Goal: Information Seeking & Learning: Learn about a topic

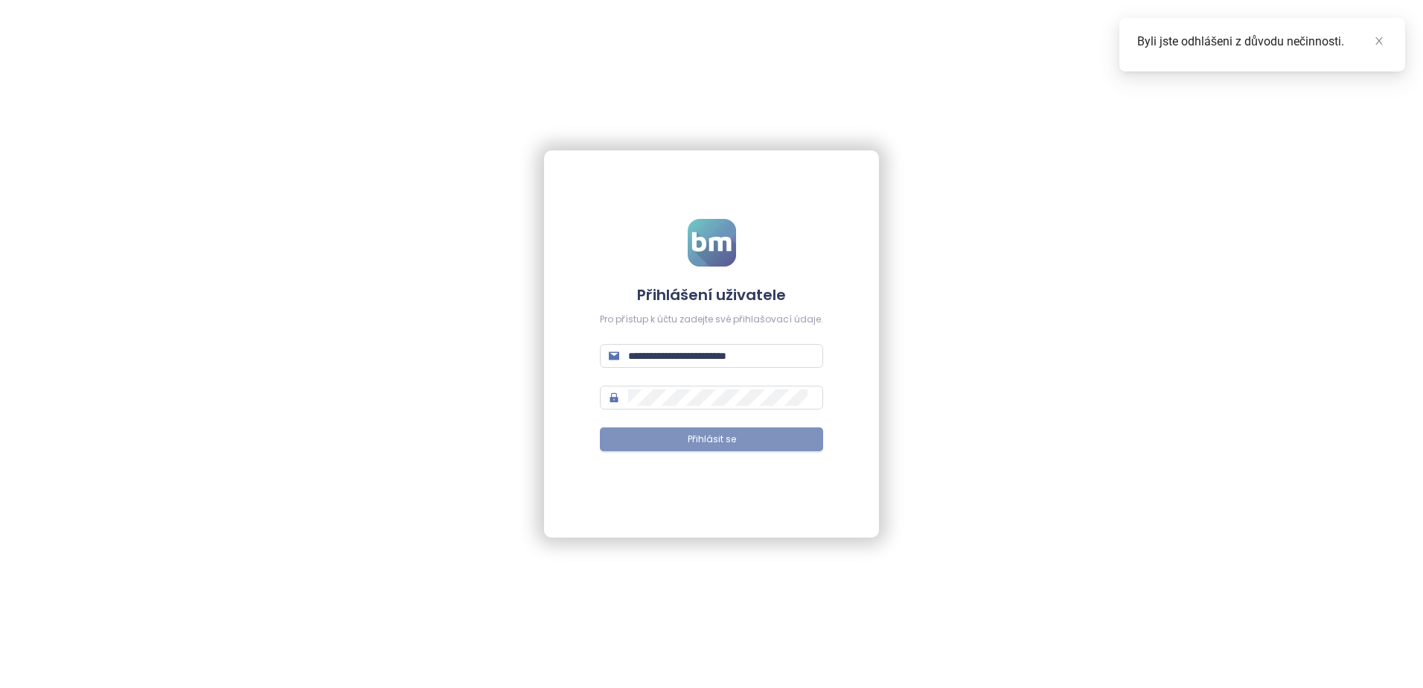
click at [724, 445] on span "Přihlásit se" at bounding box center [712, 439] width 48 height 14
click at [1379, 42] on icon "close" at bounding box center [1379, 41] width 10 height 10
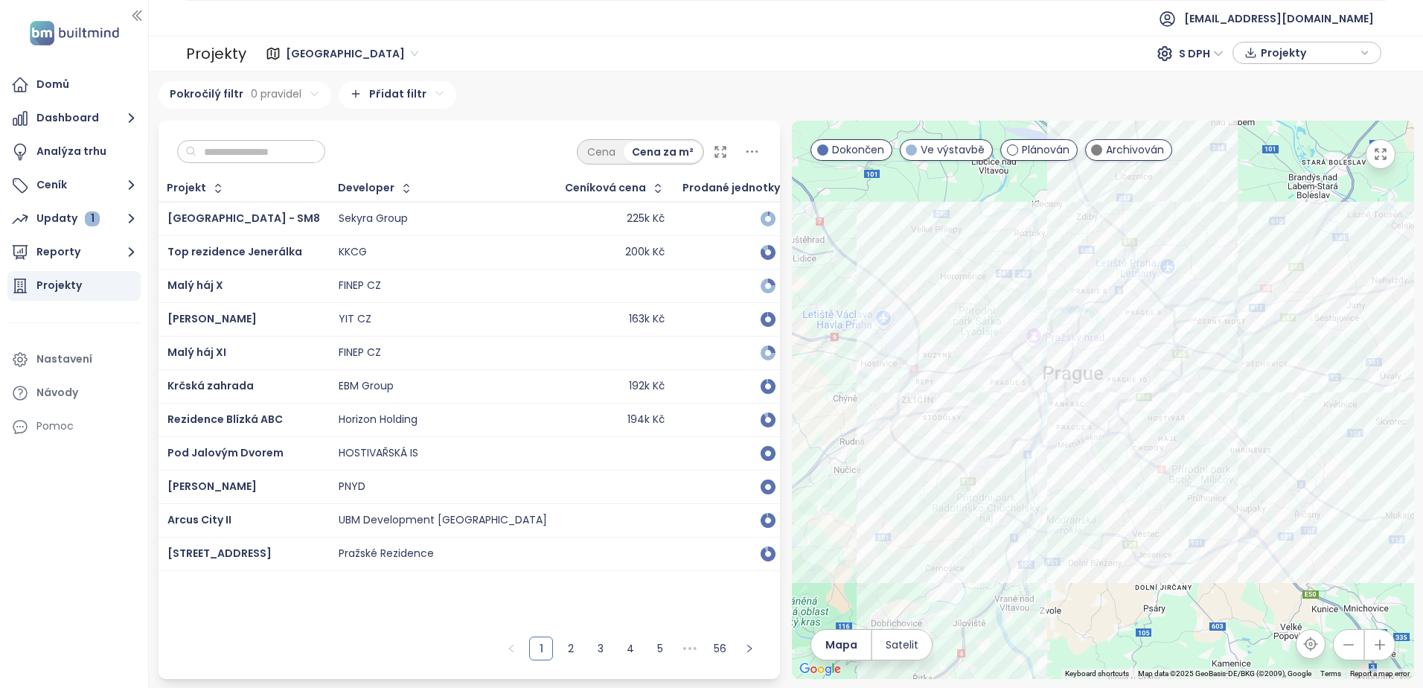
click at [1273, 52] on span "Projekty" at bounding box center [1309, 53] width 96 height 22
click at [1293, 100] on button "Stáhnout" at bounding box center [1307, 111] width 132 height 24
click at [71, 147] on div "Analýza trhu" at bounding box center [71, 151] width 70 height 19
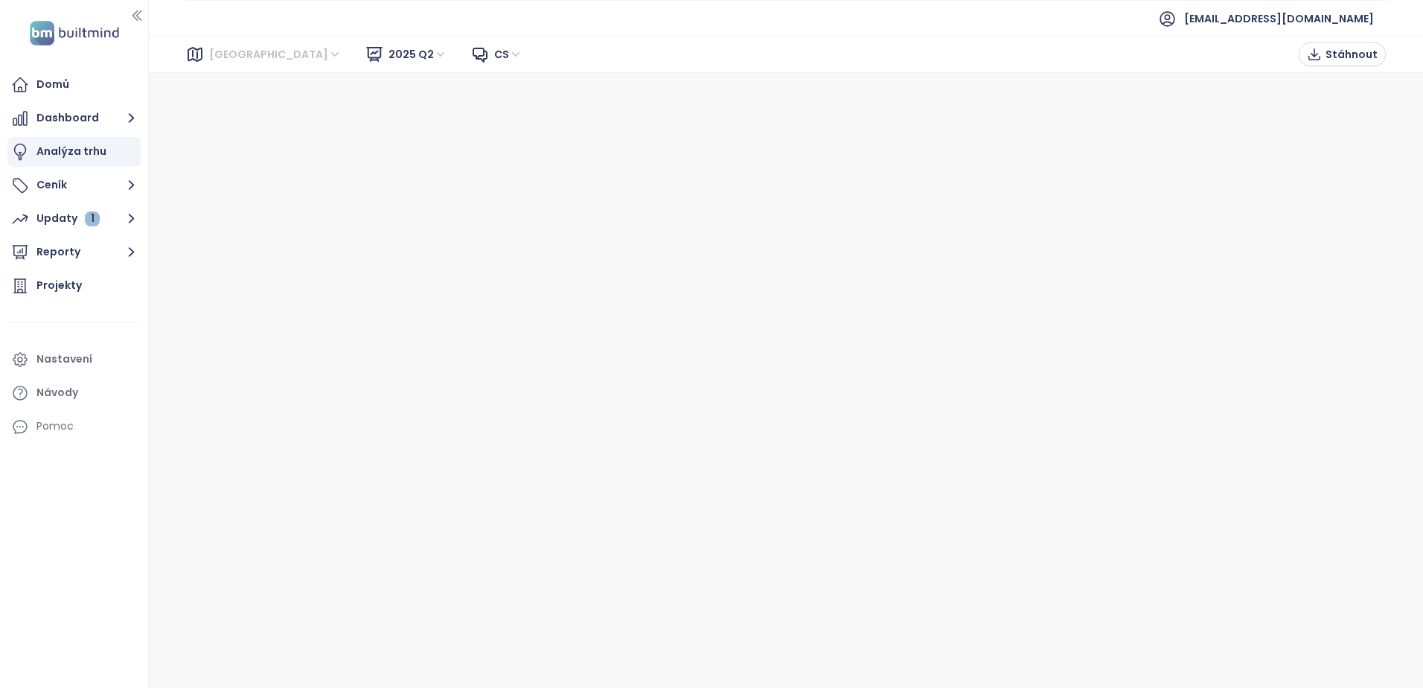
click at [234, 54] on span "[GEOGRAPHIC_DATA]" at bounding box center [275, 54] width 132 height 22
click at [238, 112] on div "[GEOGRAPHIC_DATA]" at bounding box center [275, 108] width 119 height 16
click at [1331, 54] on span "Stáhnout" at bounding box center [1352, 54] width 52 height 16
click at [80, 146] on div "Analýza trhu" at bounding box center [71, 151] width 70 height 19
click at [78, 287] on div "Projekty" at bounding box center [58, 285] width 45 height 19
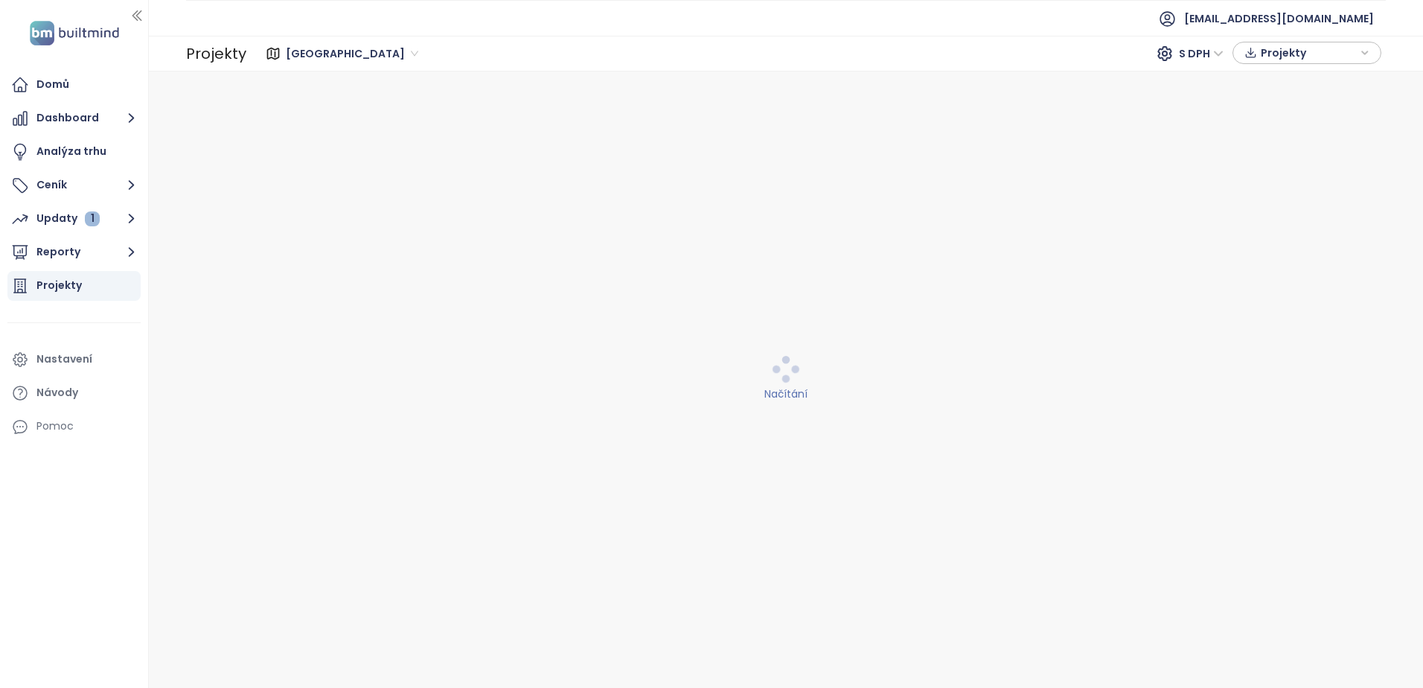
click at [1384, 54] on div "Praha S DPH Projekty" at bounding box center [815, 54] width 1139 height 30
click at [1368, 51] on icon "button" at bounding box center [1364, 53] width 9 height 22
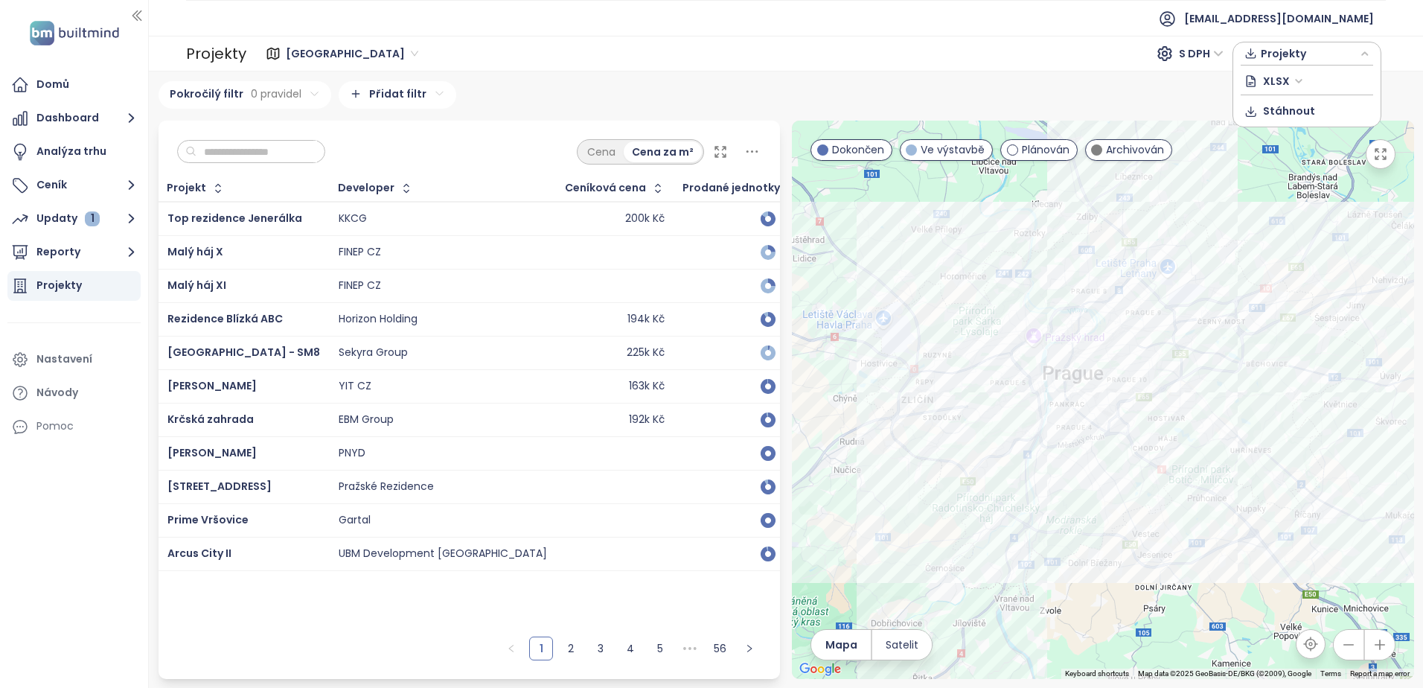
drag, startPoint x: 694, startPoint y: 77, endPoint x: 672, endPoint y: 77, distance: 21.6
click at [693, 77] on div "Praha 618 projektů Area ··· Rezidence Cakovice 1 projekt ··· [GEOGRAPHIC_DATA] …" at bounding box center [786, 379] width 1274 height 616
click at [1302, 54] on span "Projekty" at bounding box center [1309, 53] width 96 height 22
click at [1257, 105] on icon "button" at bounding box center [1250, 111] width 13 height 15
click at [630, 88] on div "Pokročilý filtr 0 pravidel Přidat filtr" at bounding box center [787, 95] width 1256 height 28
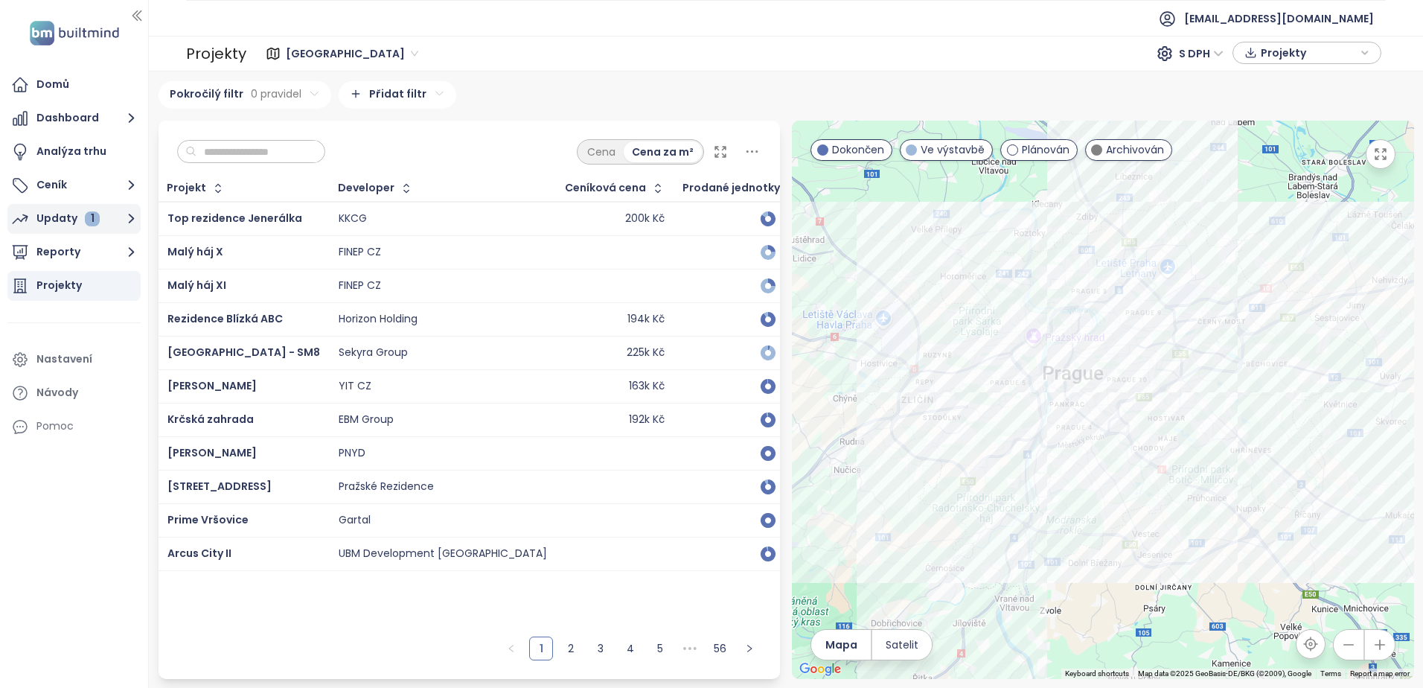
click at [21, 214] on icon "button" at bounding box center [20, 219] width 18 height 18
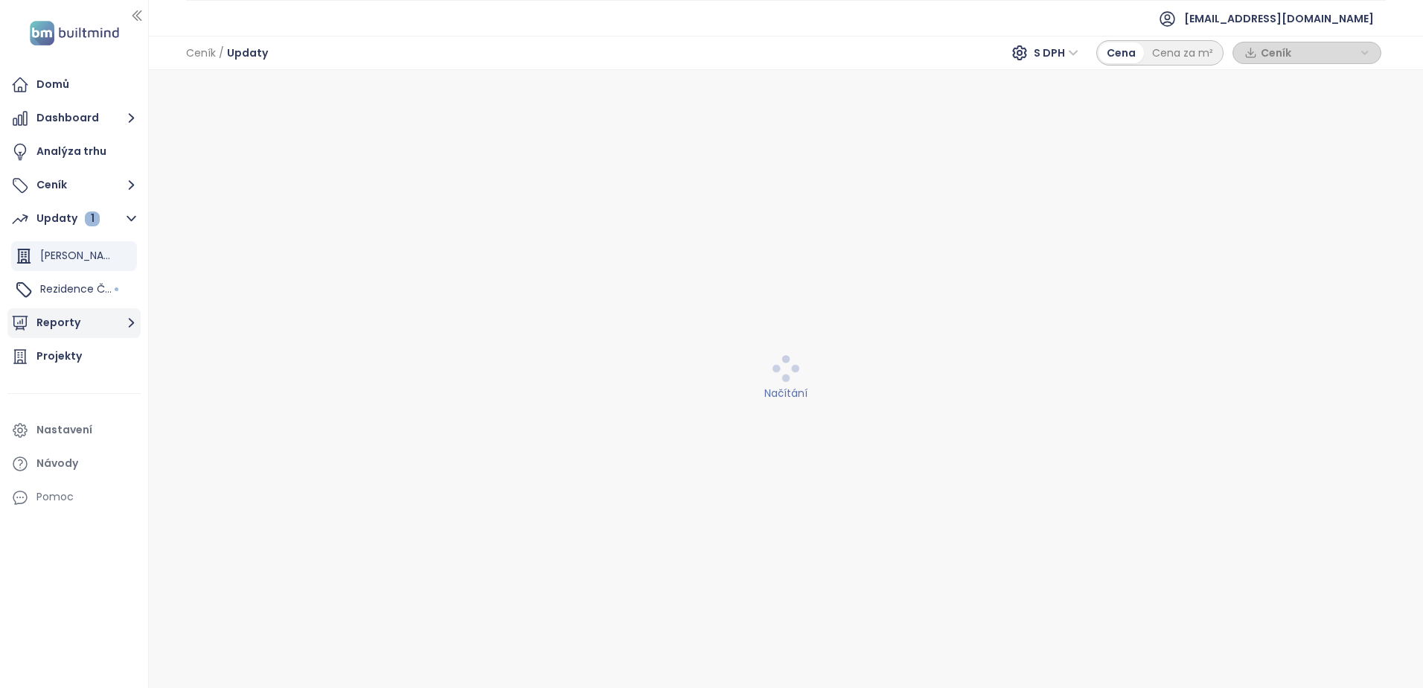
click at [48, 332] on button "Reporty" at bounding box center [73, 323] width 133 height 30
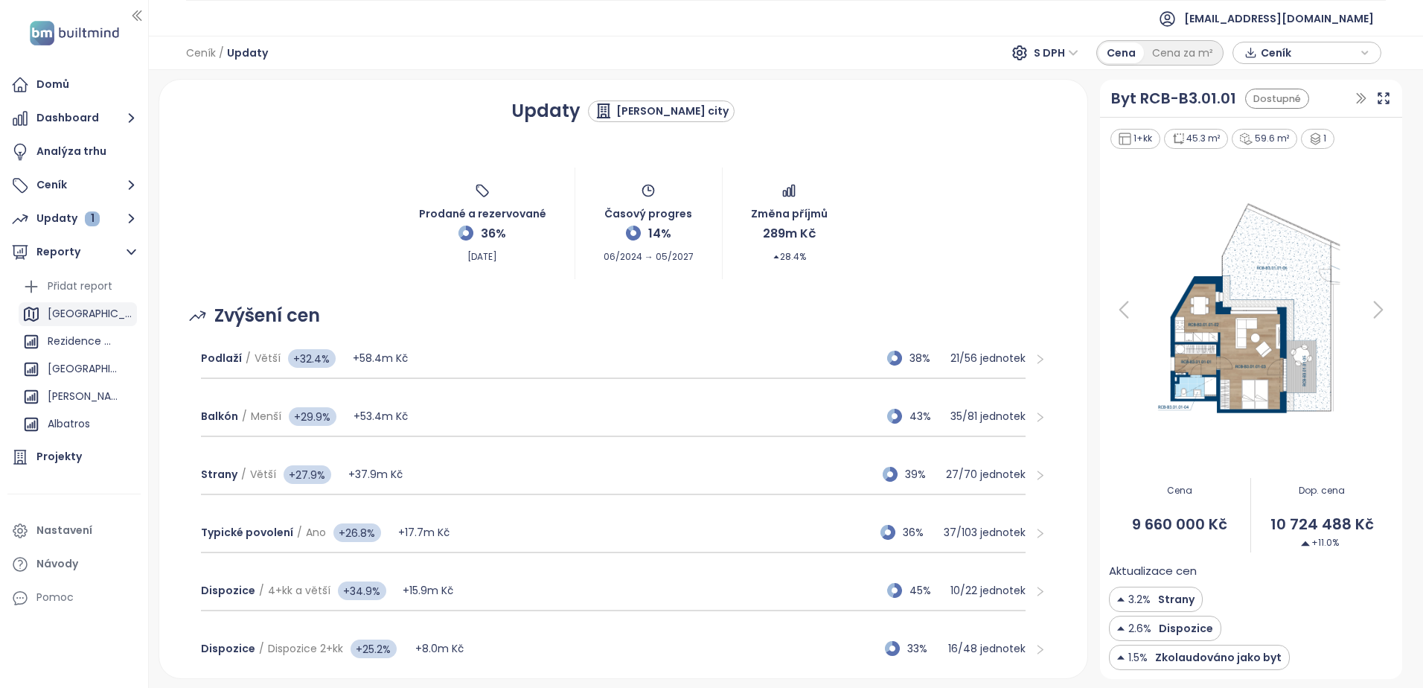
click at [67, 316] on div "[GEOGRAPHIC_DATA]" at bounding box center [91, 313] width 86 height 19
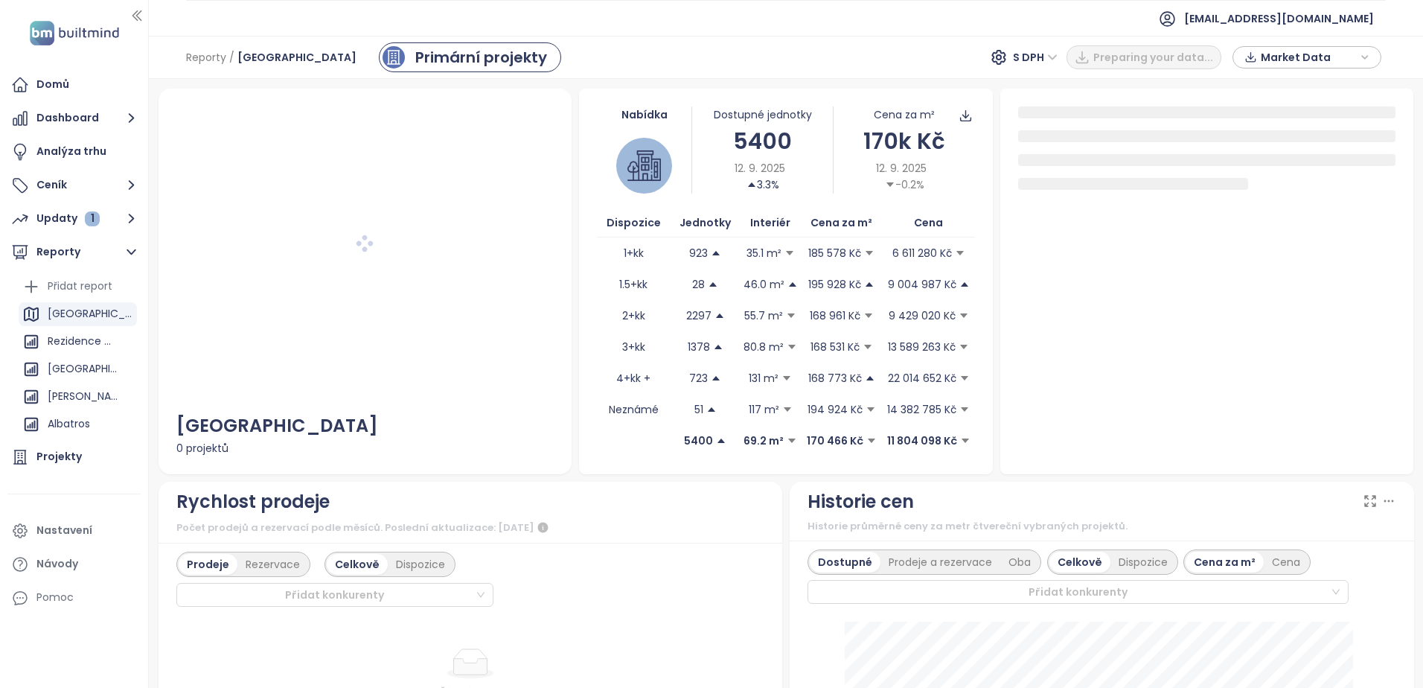
click at [1282, 58] on span "Market Data" at bounding box center [1309, 57] width 96 height 22
click at [1264, 214] on span "Stáhnout" at bounding box center [1289, 222] width 52 height 16
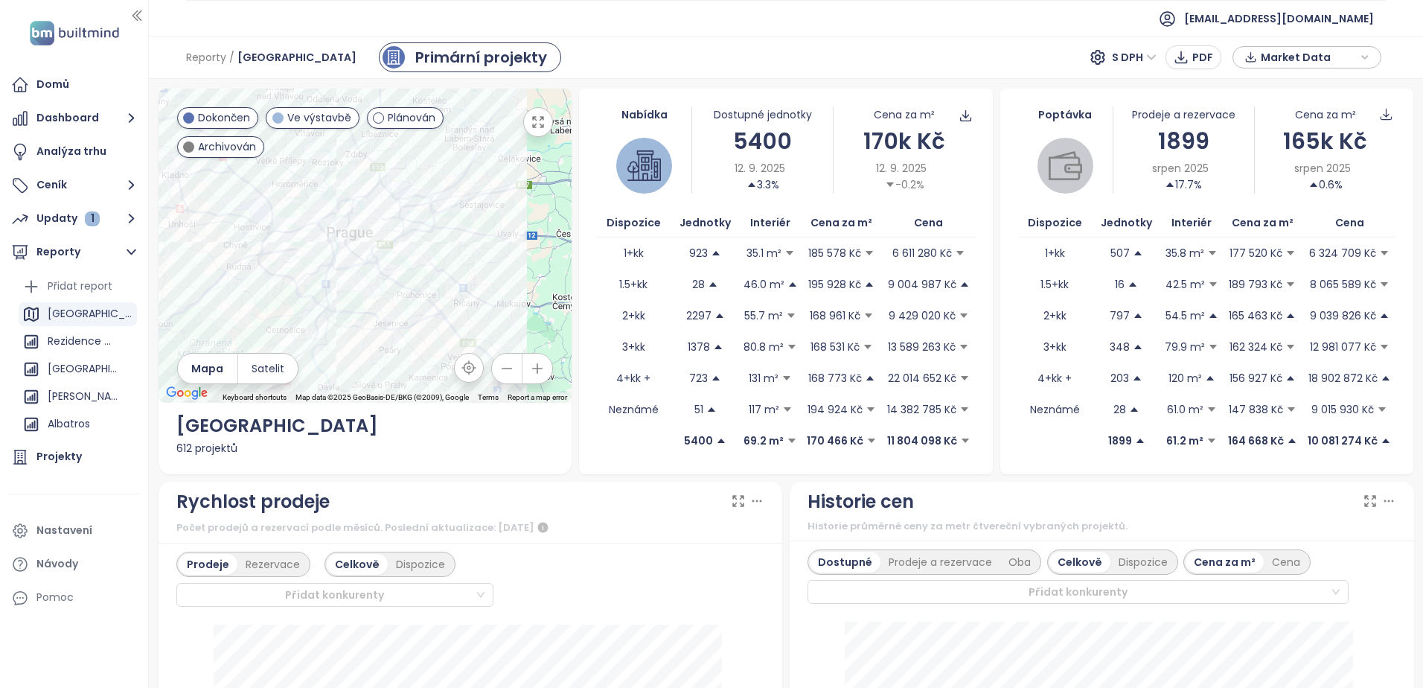
click at [874, 61] on div "Reporty / [GEOGRAPHIC_DATA] Primární projekty S DPH PDF Market Data" at bounding box center [786, 57] width 1274 height 43
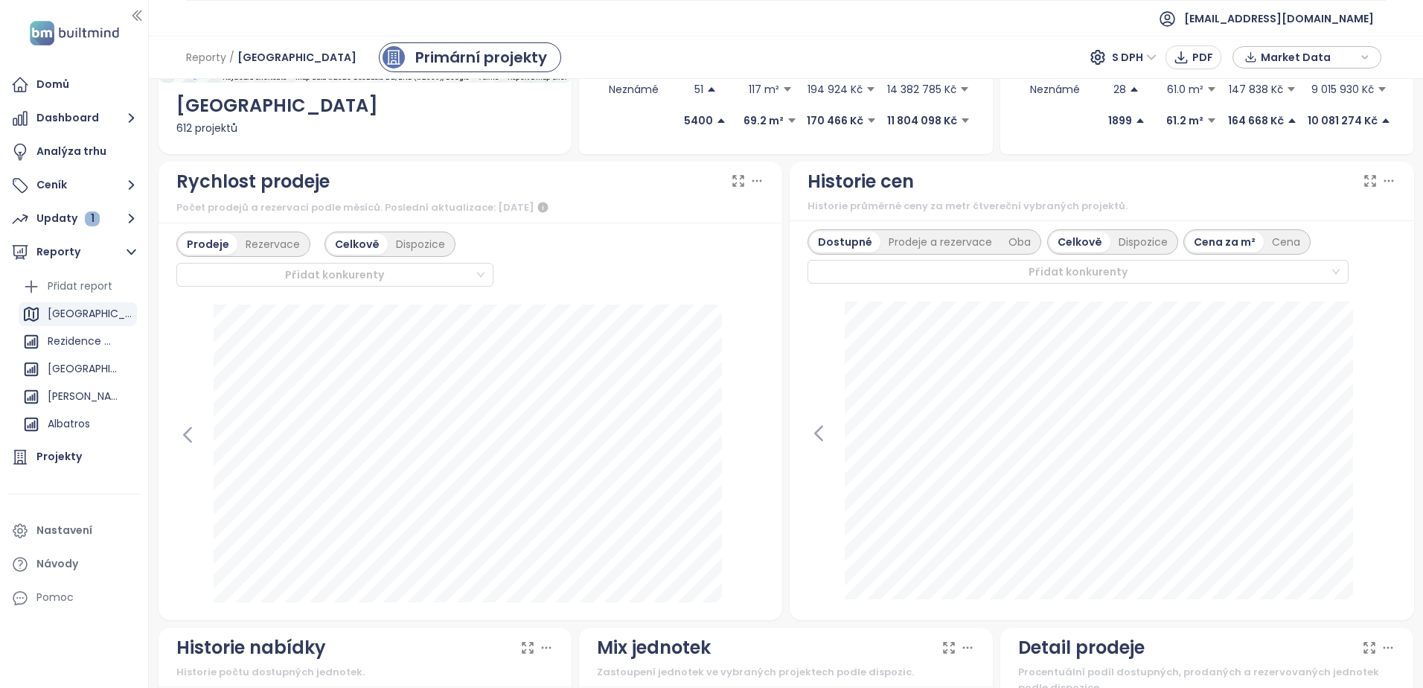
scroll to position [286, 0]
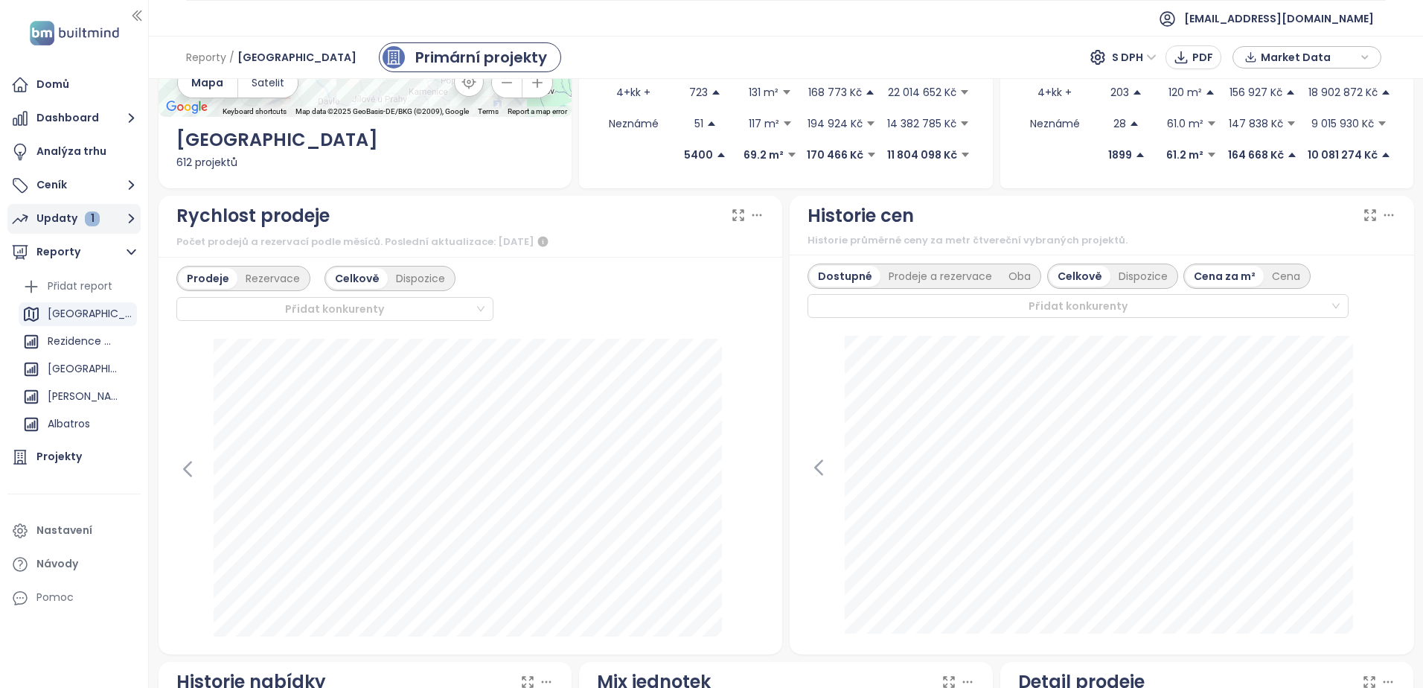
click at [89, 212] on div "1" at bounding box center [92, 218] width 15 height 15
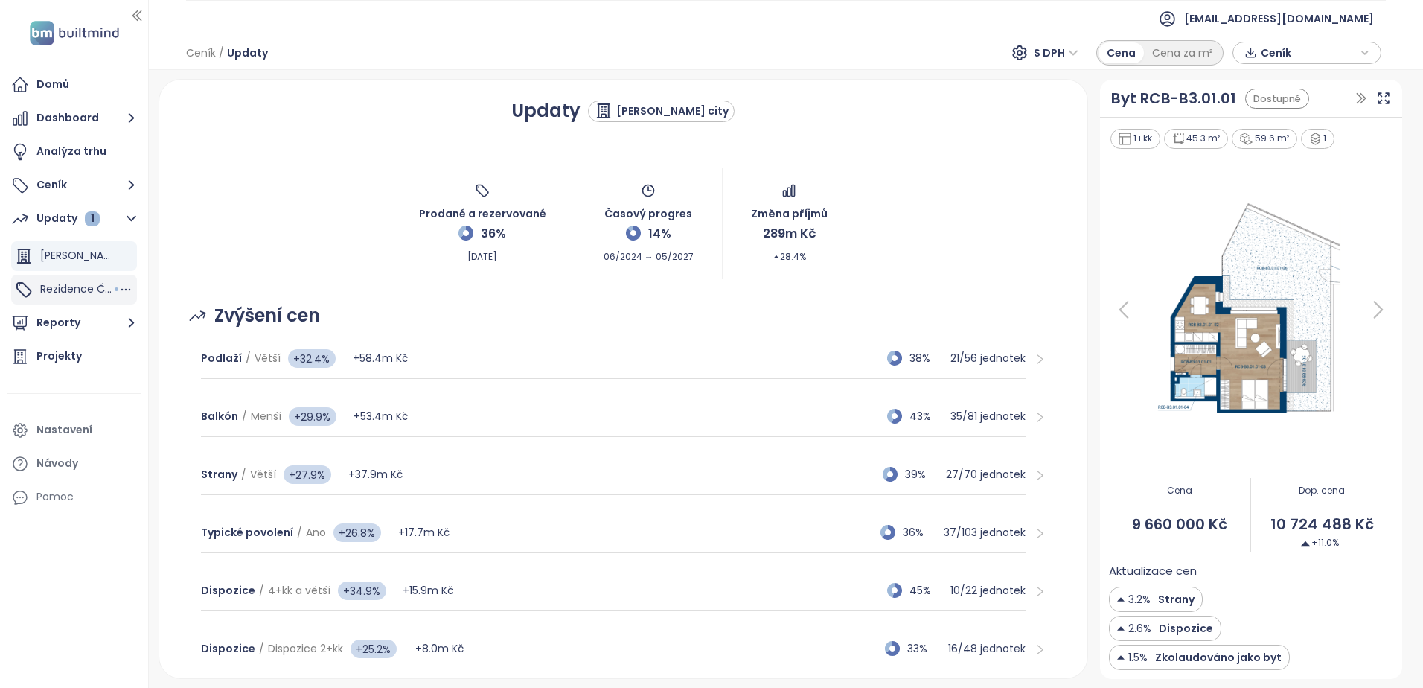
click at [73, 285] on span "Rezidence Čakovice B" at bounding box center [97, 288] width 114 height 15
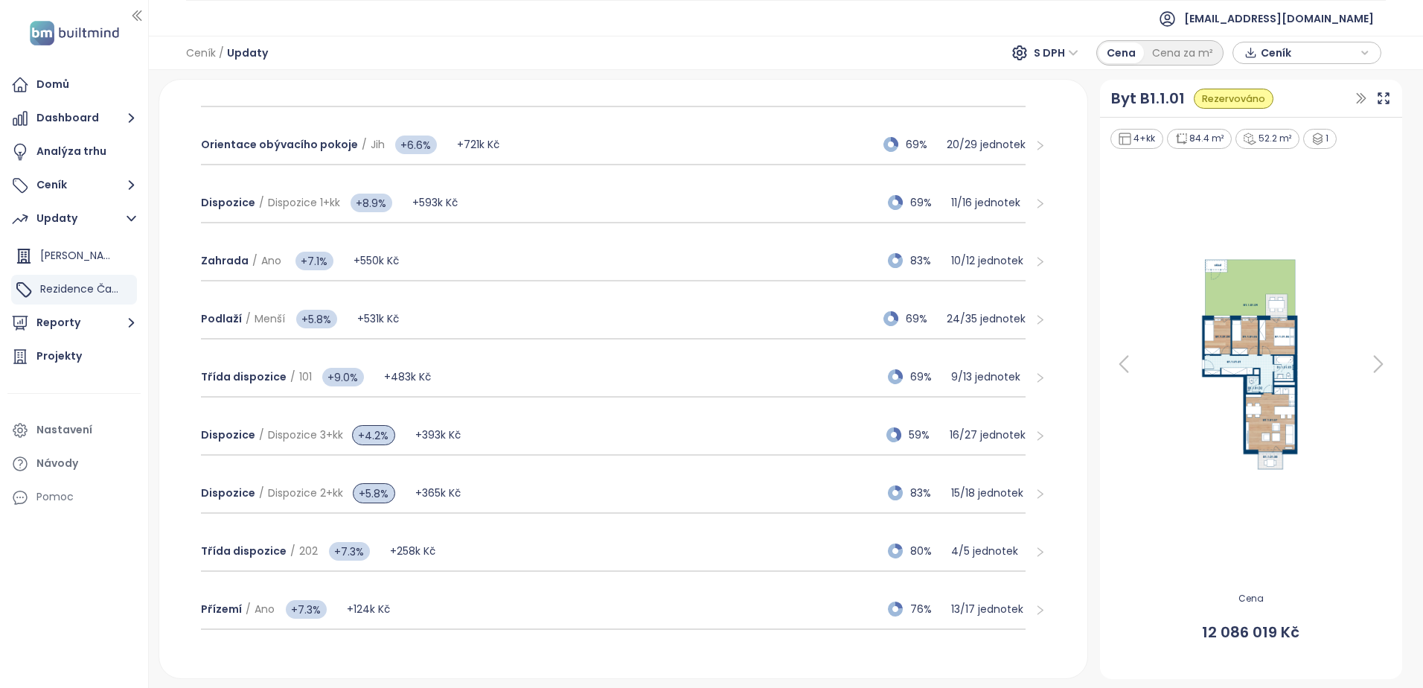
scroll to position [298, 0]
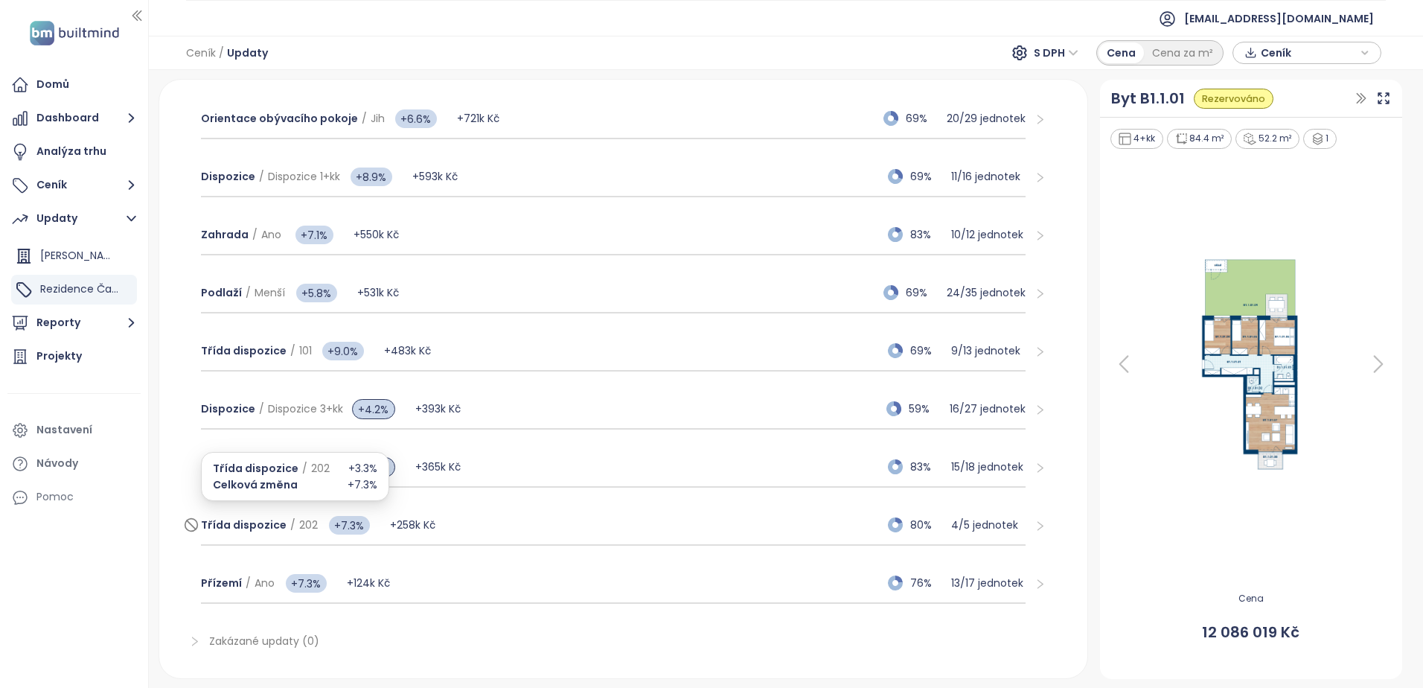
click at [268, 526] on span "Třída dispozice" at bounding box center [244, 524] width 86 height 15
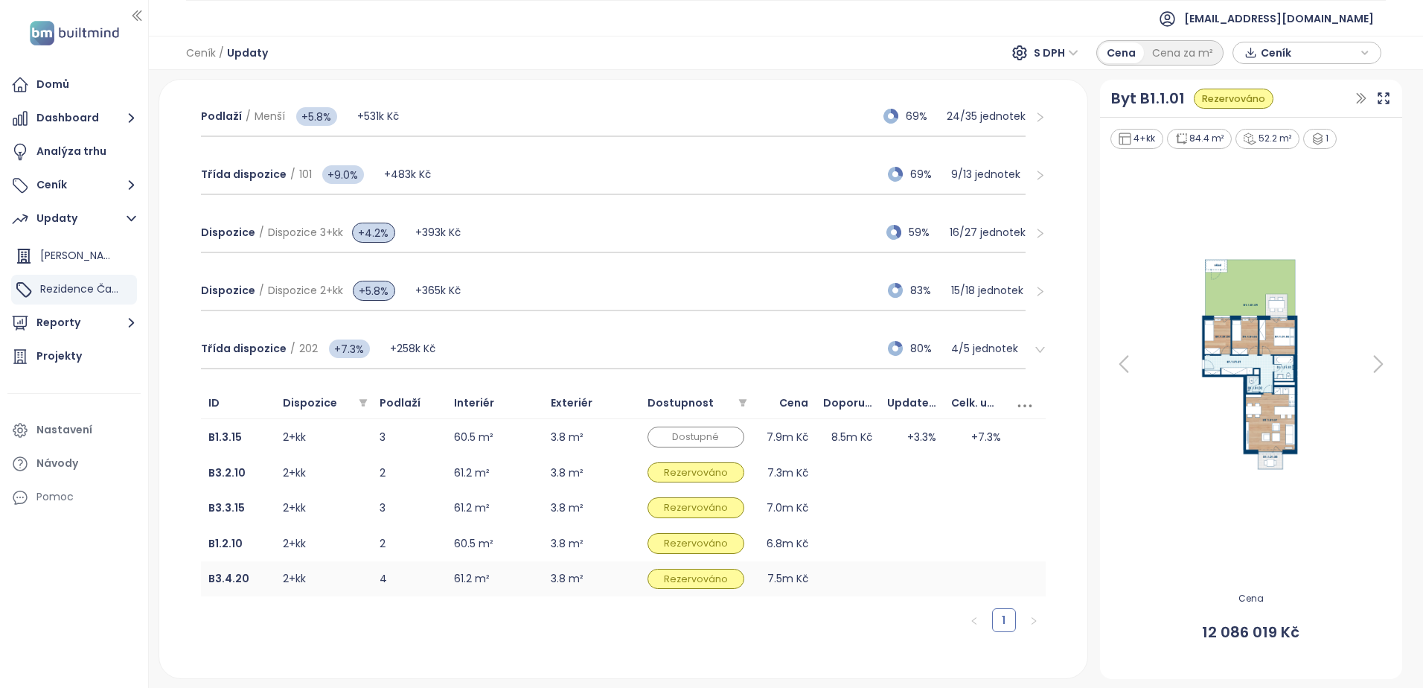
scroll to position [642, 0]
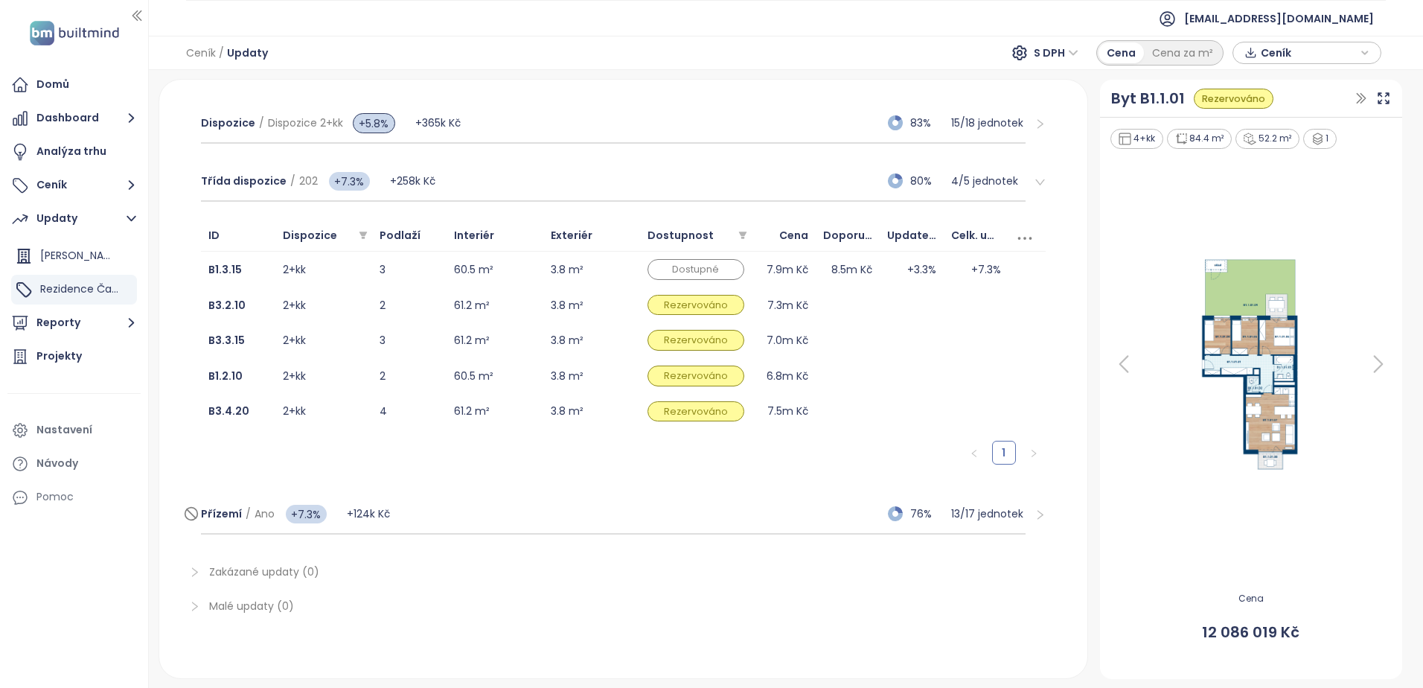
click at [443, 507] on div "Přízemí / Ano +7.3% +124k Kč 76% 13 / 17 jednotek" at bounding box center [613, 514] width 825 height 40
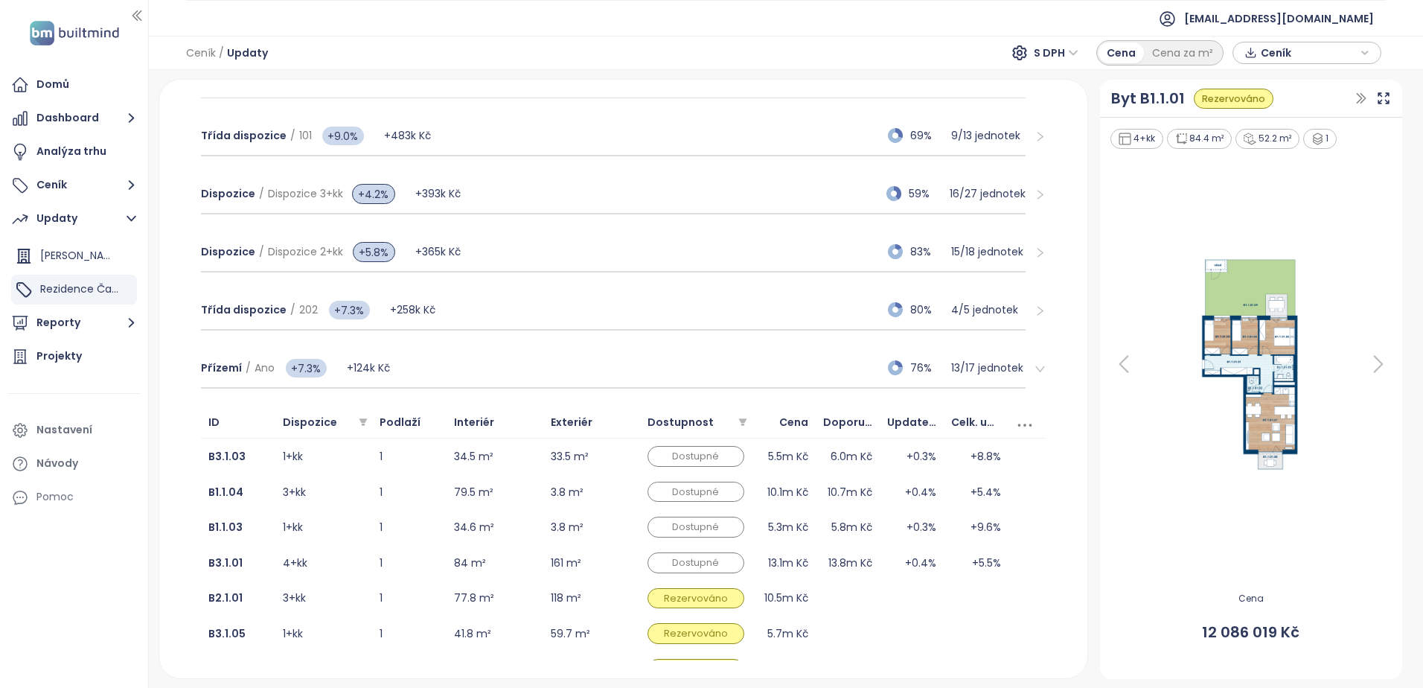
scroll to position [819, 0]
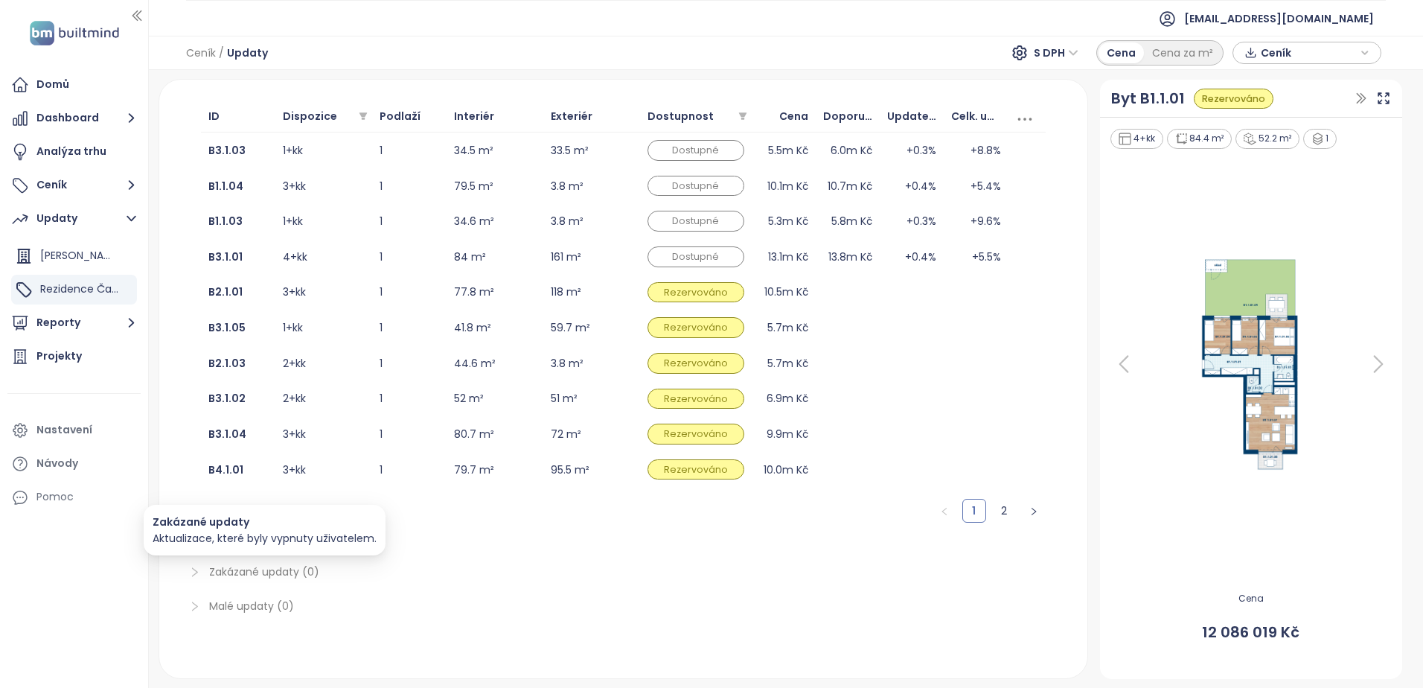
click at [281, 571] on span "Zakázané updaty (0)" at bounding box center [264, 571] width 110 height 15
click at [238, 575] on span "Zakázané updaty (0)" at bounding box center [264, 571] width 110 height 15
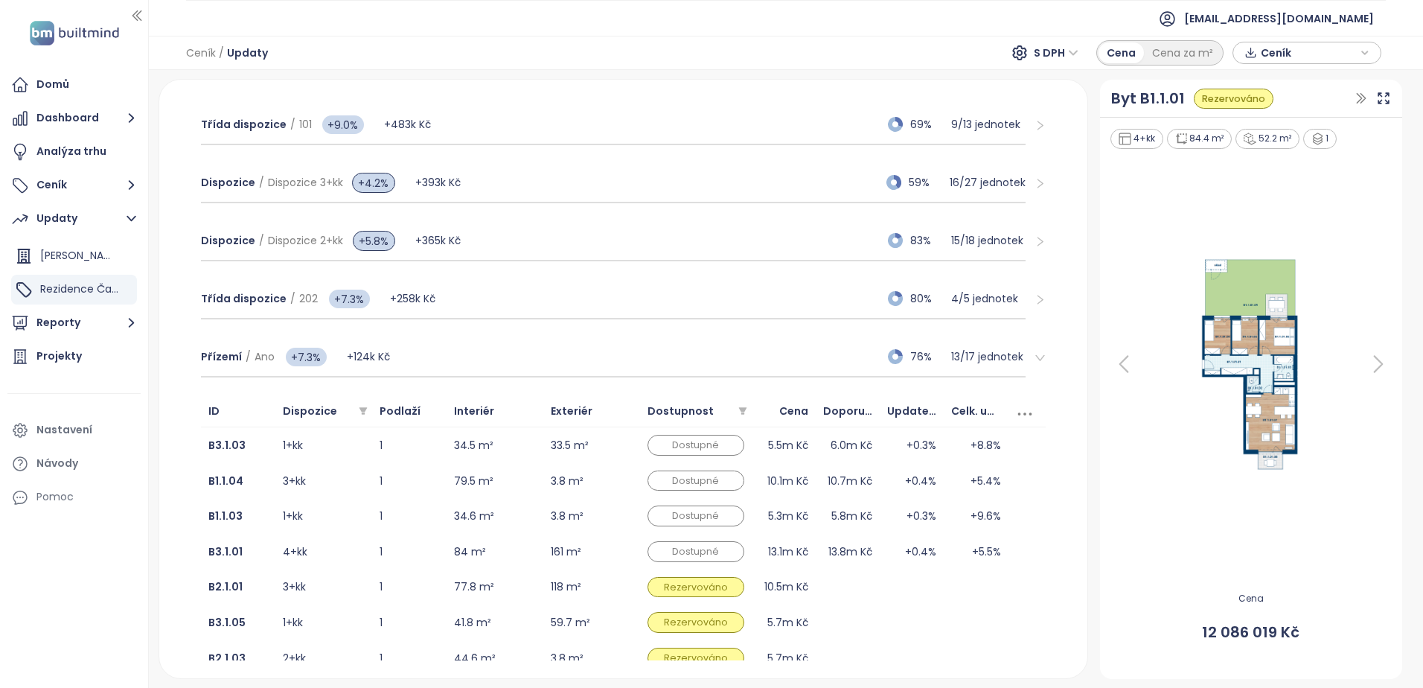
scroll to position [670, 0]
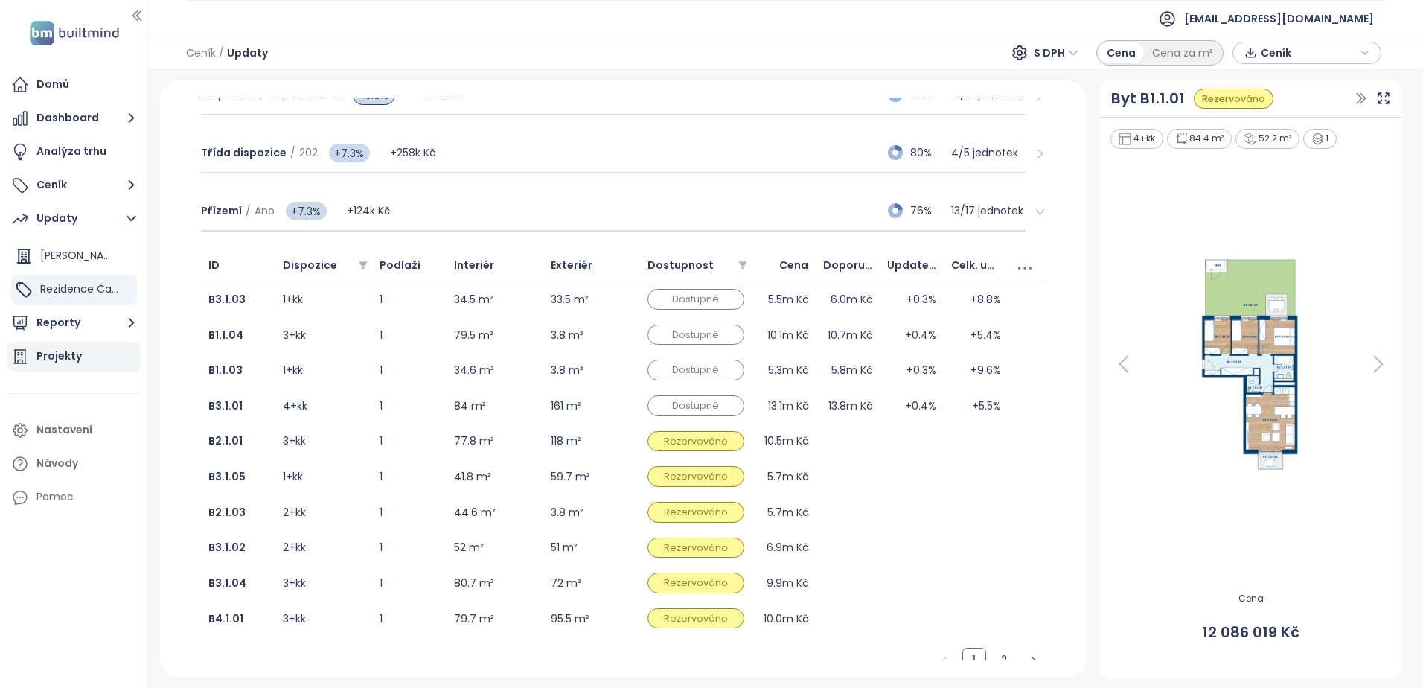
click at [72, 319] on button "Reporty" at bounding box center [73, 323] width 133 height 30
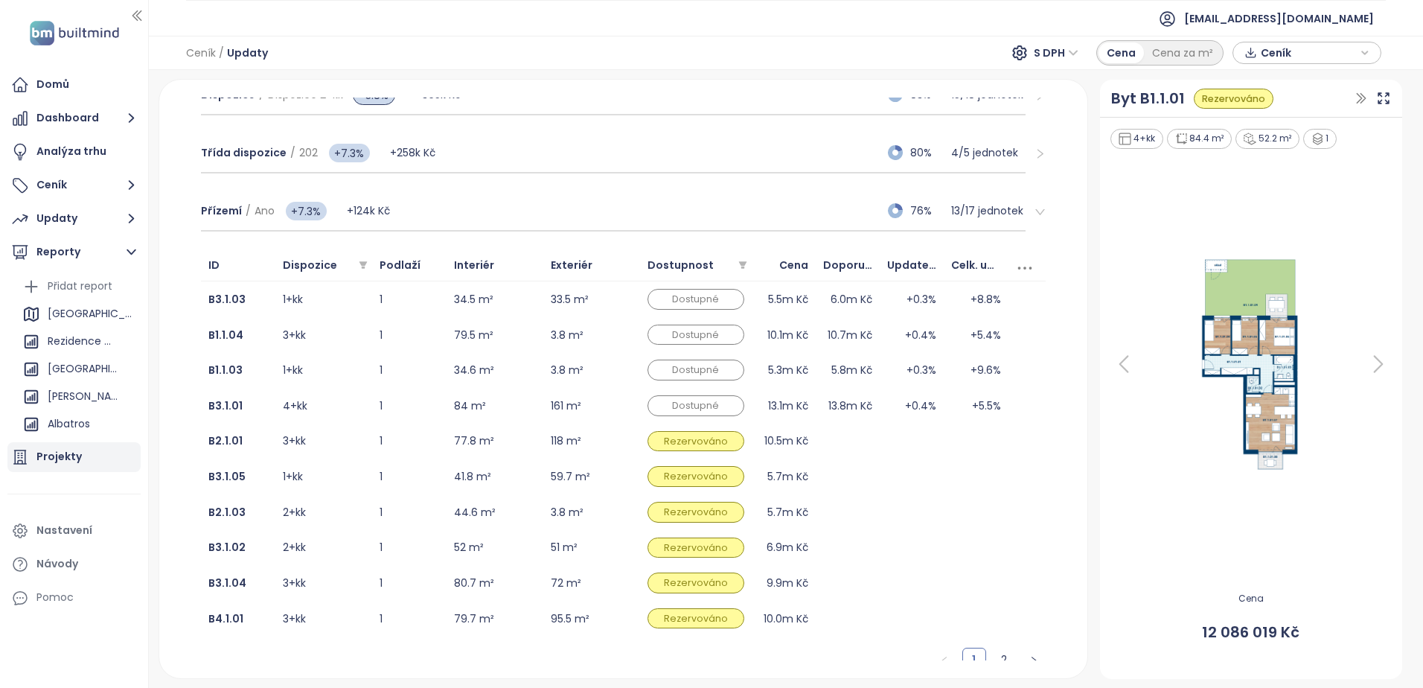
click at [55, 447] on div "Projekty" at bounding box center [73, 457] width 133 height 30
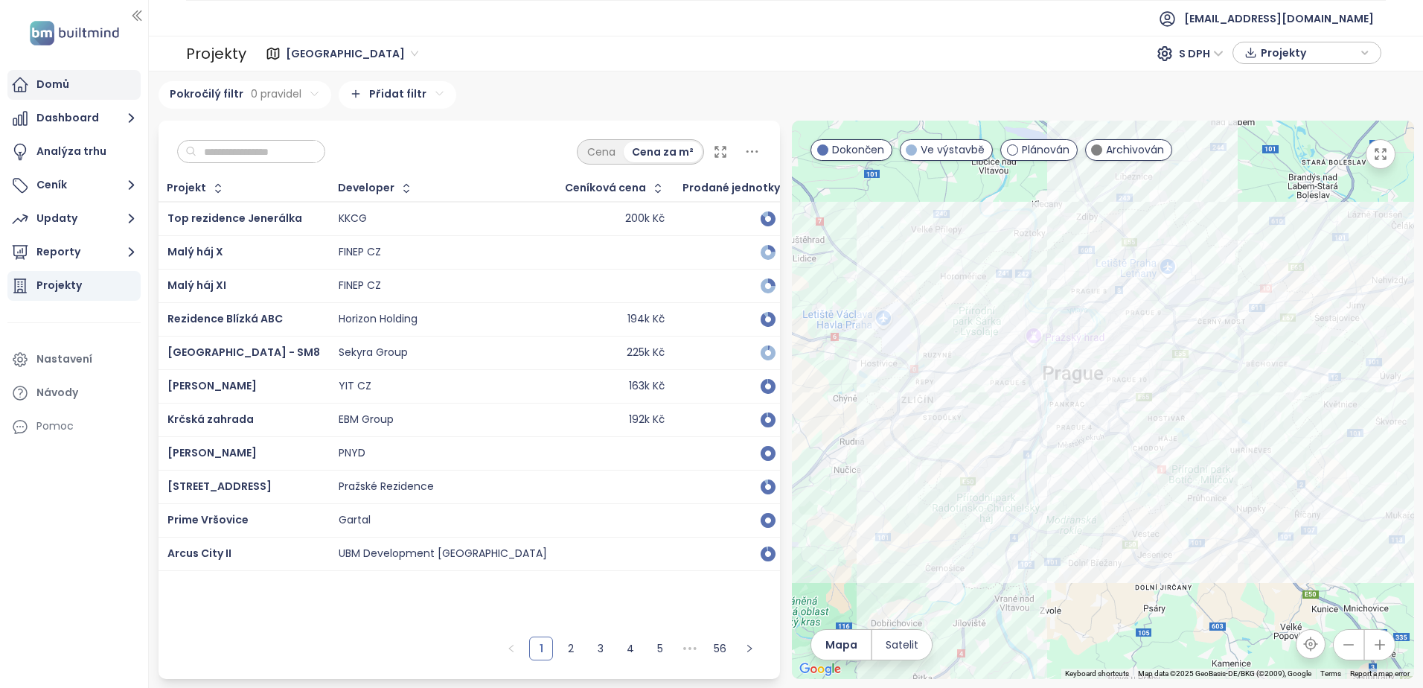
click at [87, 80] on div "Domů" at bounding box center [73, 85] width 133 height 30
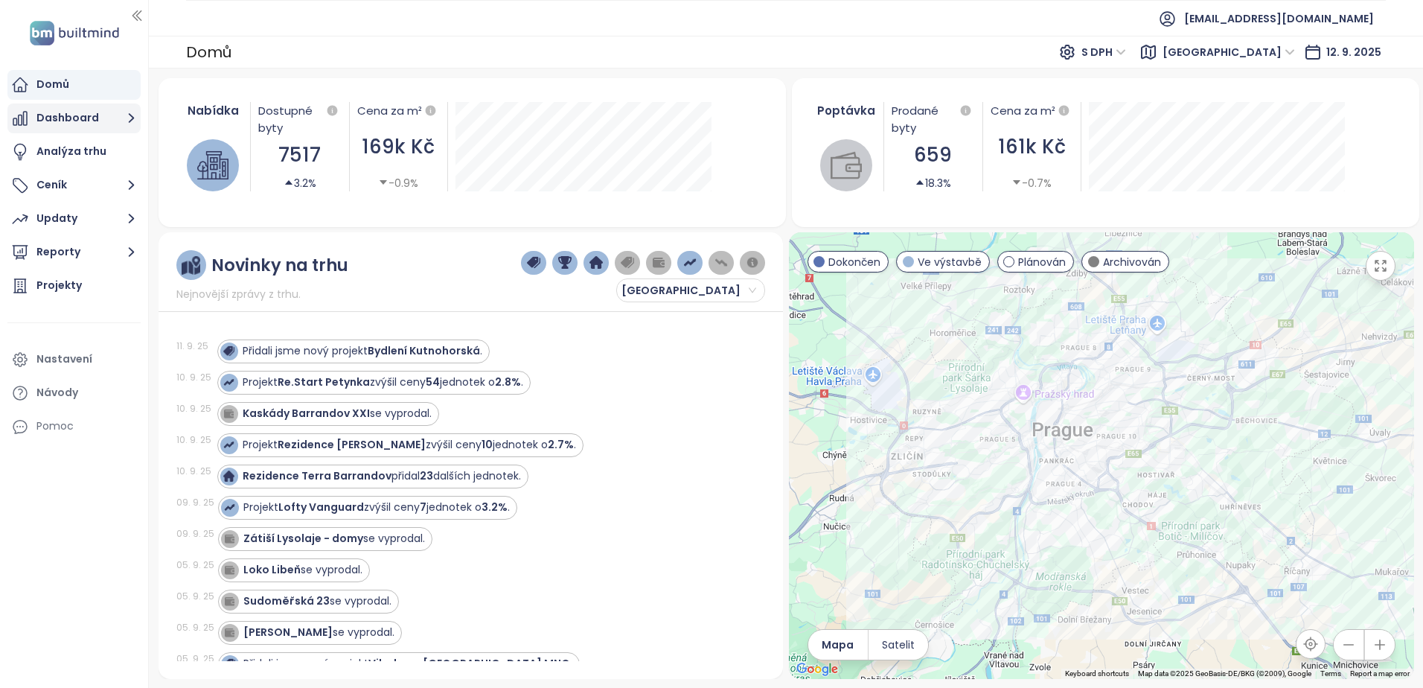
click at [80, 128] on button "Dashboard" at bounding box center [73, 118] width 133 height 30
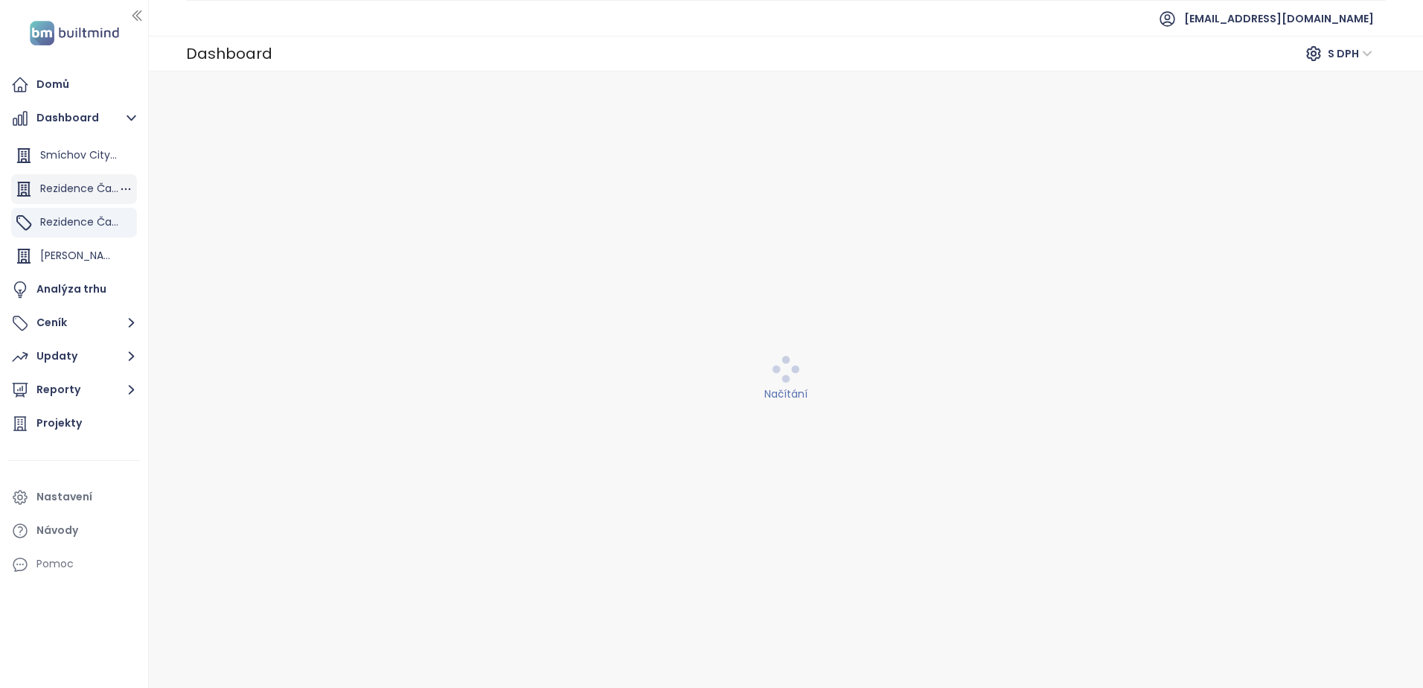
click at [58, 185] on span "Rezidence Čakovice D" at bounding box center [97, 188] width 115 height 15
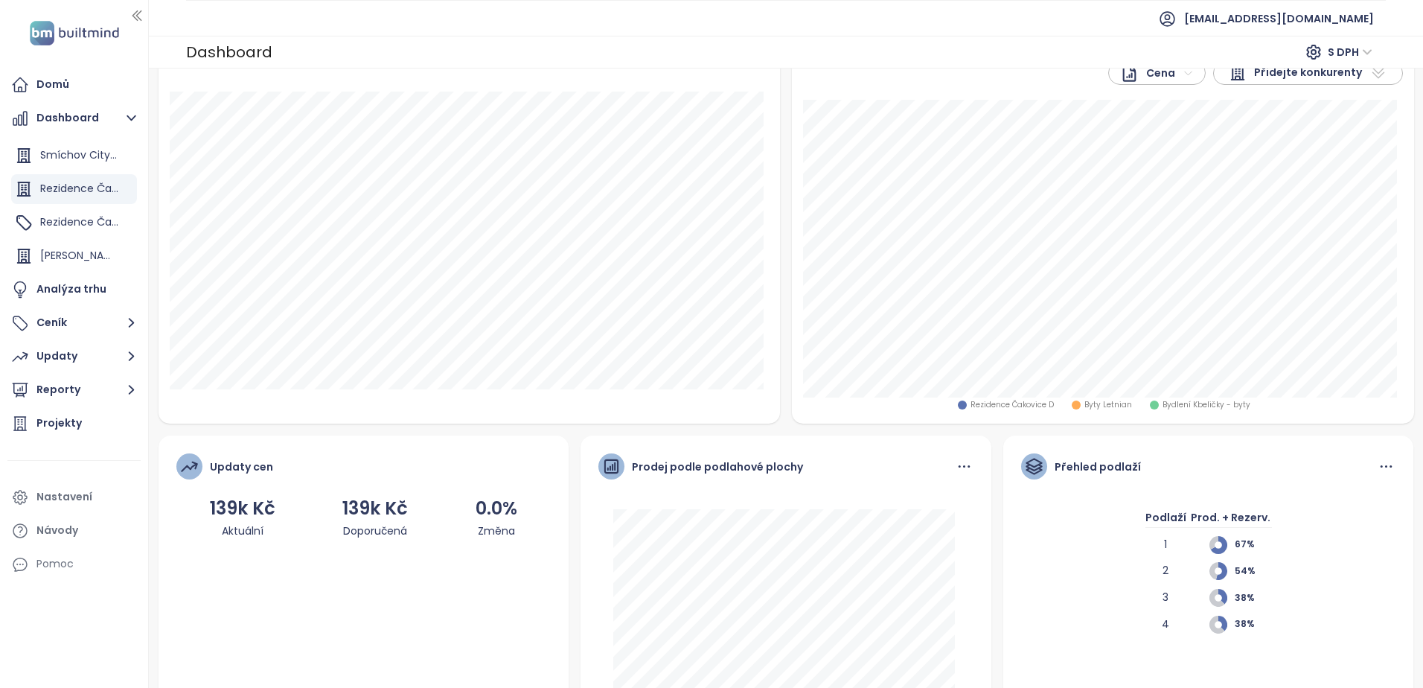
scroll to position [62, 0]
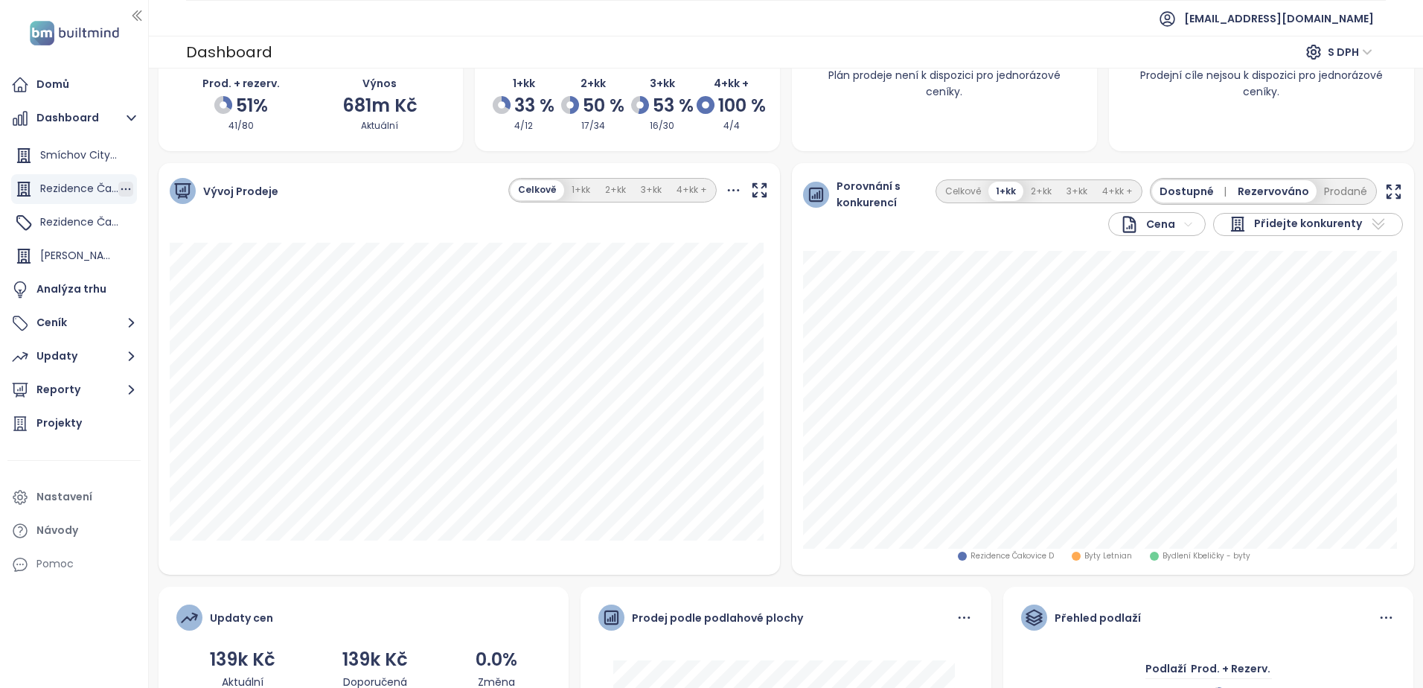
click at [123, 191] on icon "button" at bounding box center [125, 189] width 15 height 15
click at [62, 224] on span "Rezidence Čakovice B" at bounding box center [97, 221] width 114 height 15
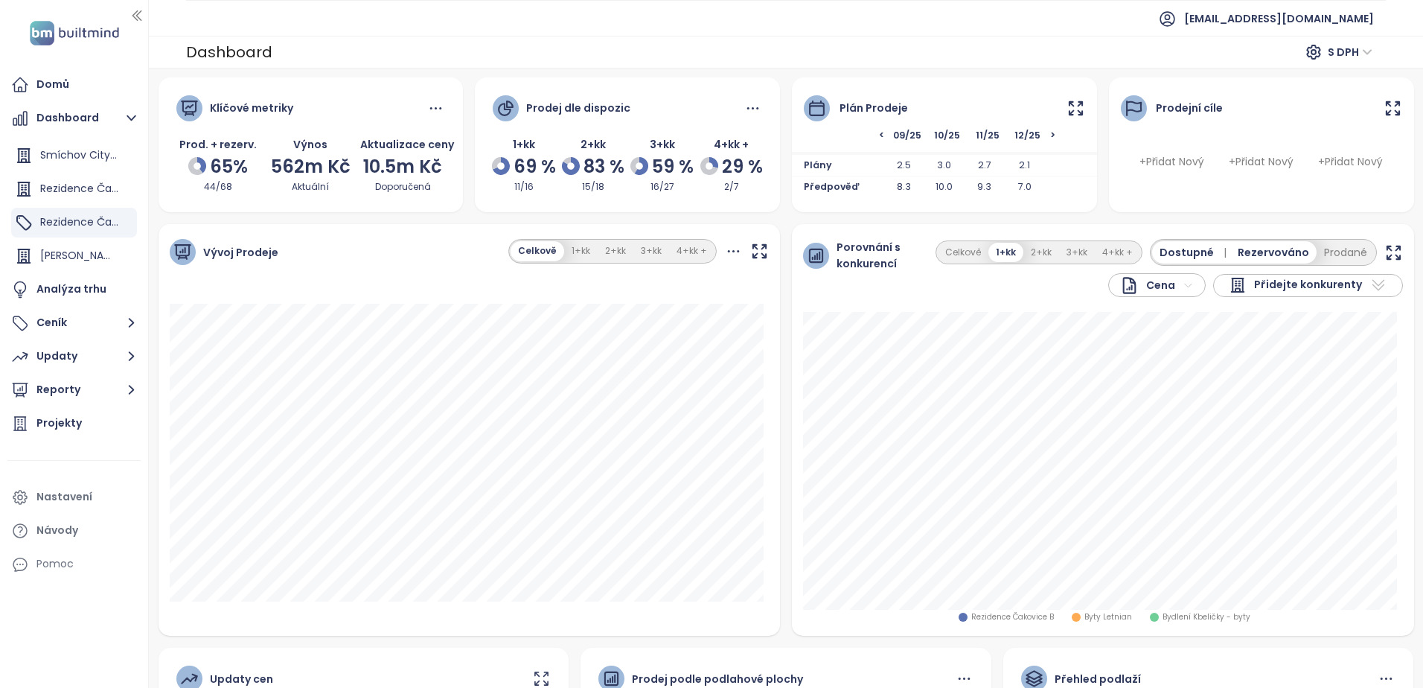
scroll to position [0, 0]
click at [1040, 133] on div "< 09/25 10/25 11/25 12/25 >" at bounding box center [944, 142] width 305 height 24
click at [1050, 136] on span ">" at bounding box center [1067, 140] width 34 height 20
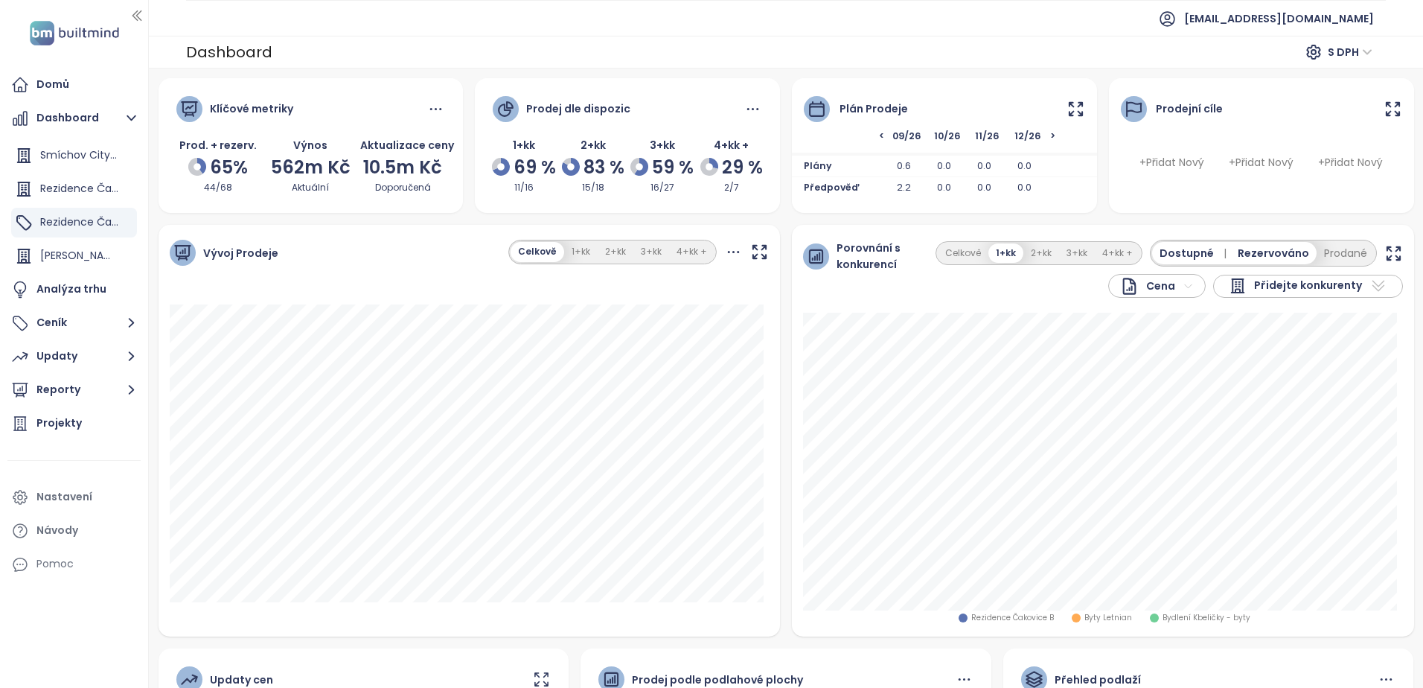
click at [1050, 136] on span ">" at bounding box center [1067, 140] width 34 height 20
click at [877, 135] on span "<" at bounding box center [844, 140] width 80 height 20
click at [1050, 133] on span ">" at bounding box center [1067, 140] width 34 height 20
click at [874, 135] on span "<" at bounding box center [844, 140] width 80 height 20
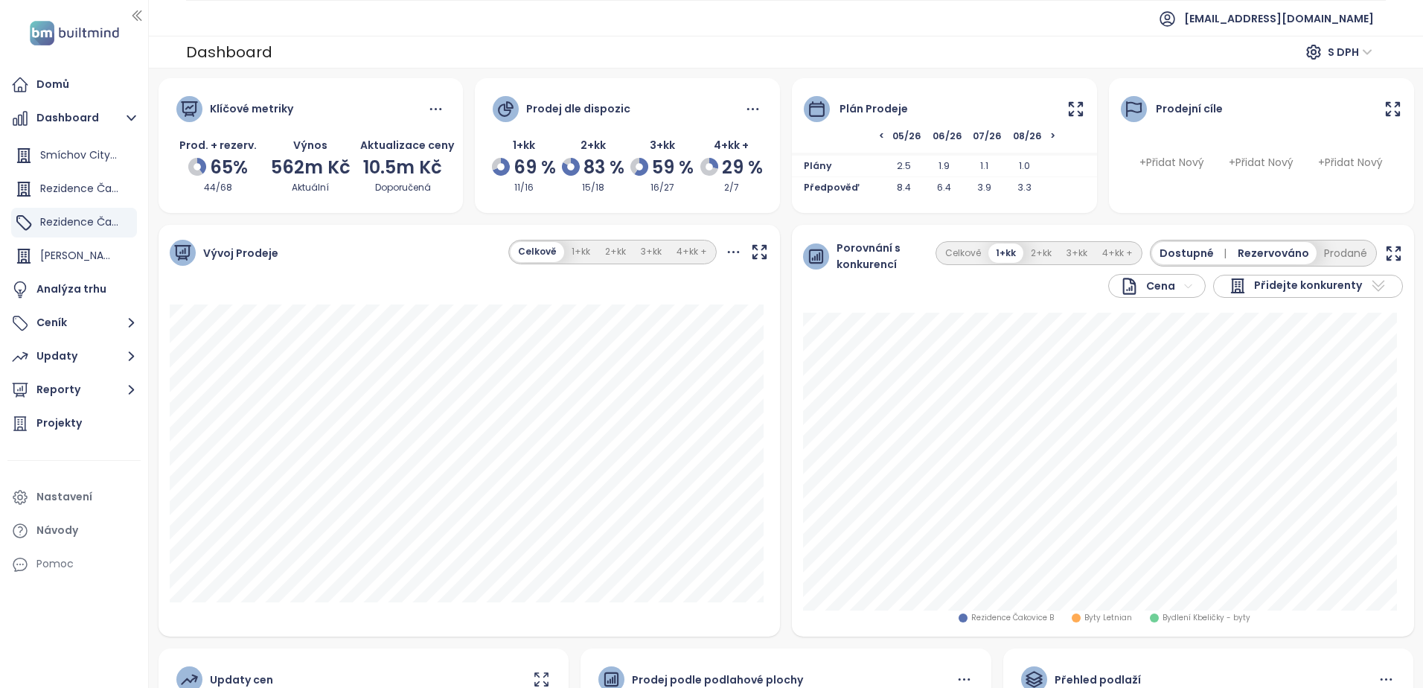
click at [874, 135] on span "<" at bounding box center [844, 140] width 80 height 20
click at [855, 255] on span "Porovnání s konkurencí" at bounding box center [872, 256] width 70 height 33
click at [1069, 259] on button "3+kk" at bounding box center [1077, 253] width 36 height 20
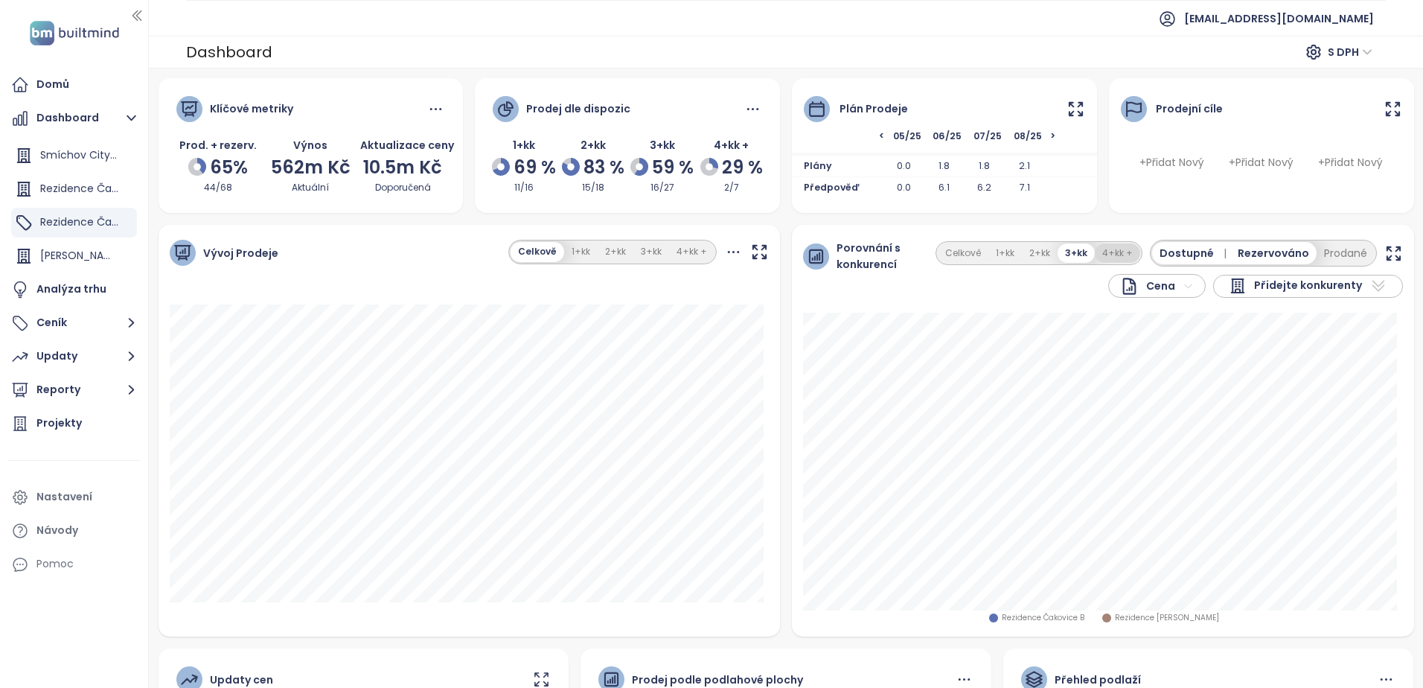
click at [1095, 256] on button "4+kk +" at bounding box center [1117, 253] width 45 height 20
click at [1005, 253] on button "1+kk" at bounding box center [1005, 253] width 33 height 20
click at [1039, 252] on button "2+kk" at bounding box center [1041, 253] width 36 height 20
click at [1060, 249] on button "3+kk" at bounding box center [1077, 253] width 36 height 20
click at [1101, 246] on button "4+kk +" at bounding box center [1117, 253] width 45 height 20
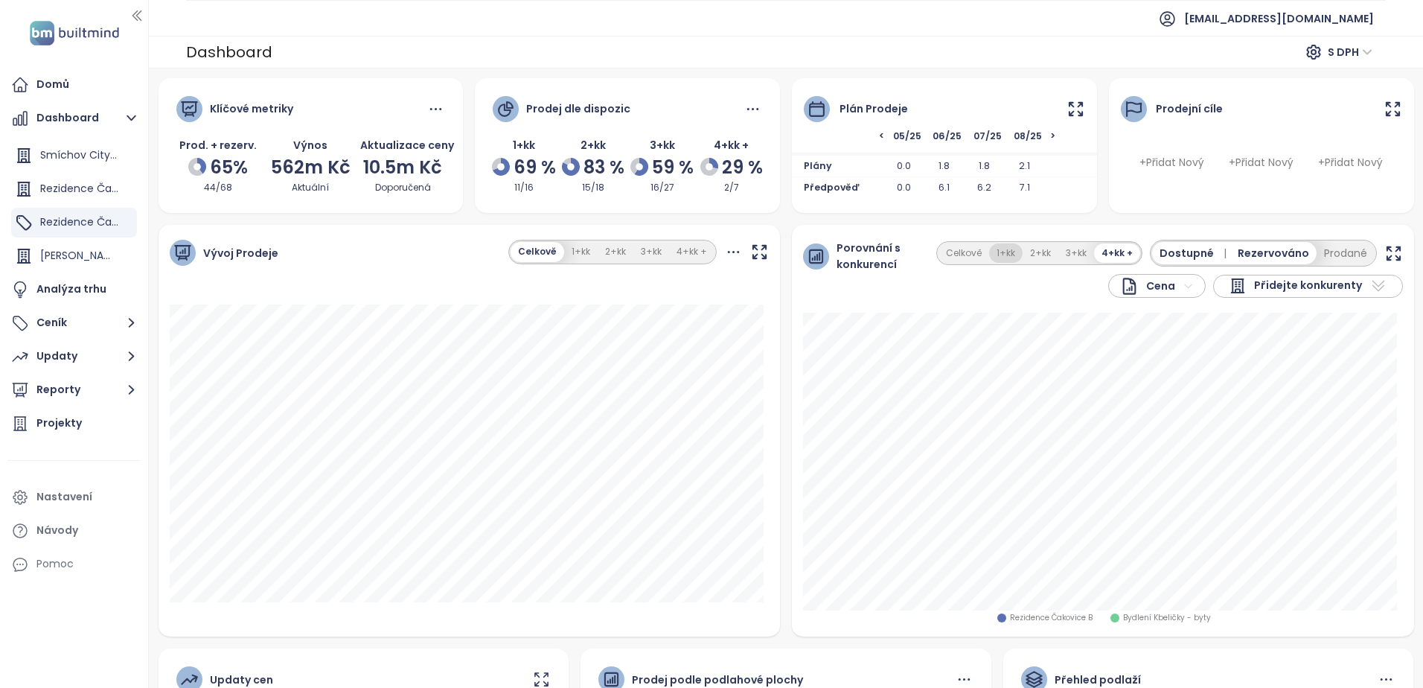
click at [1000, 258] on button "1+kk" at bounding box center [1005, 253] width 33 height 20
click at [1037, 251] on button "2+kk" at bounding box center [1041, 253] width 36 height 20
click at [1045, 251] on button "2+kk" at bounding box center [1041, 253] width 36 height 20
click at [1067, 249] on button "3+kk" at bounding box center [1077, 253] width 36 height 20
drag, startPoint x: 72, startPoint y: 252, endPoint x: 126, endPoint y: 259, distance: 54.1
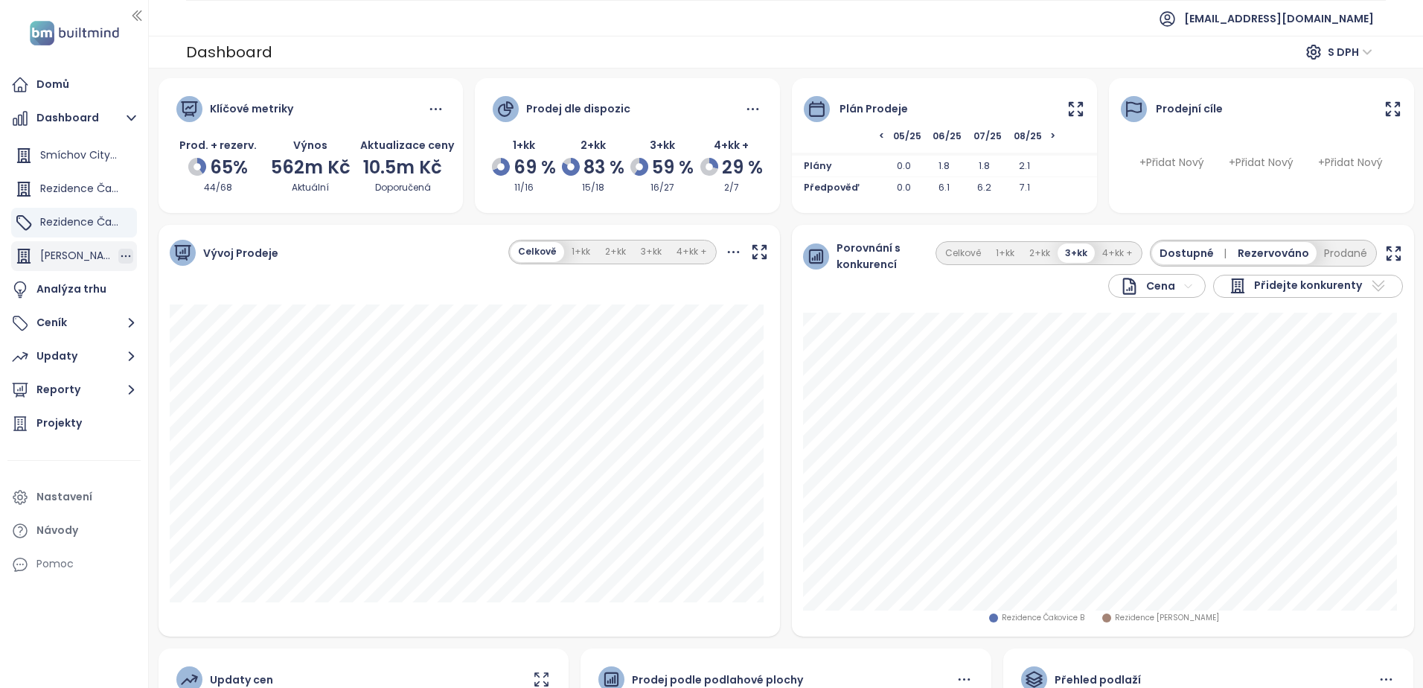
click at [71, 251] on span "[PERSON_NAME] city" at bounding box center [92, 255] width 104 height 15
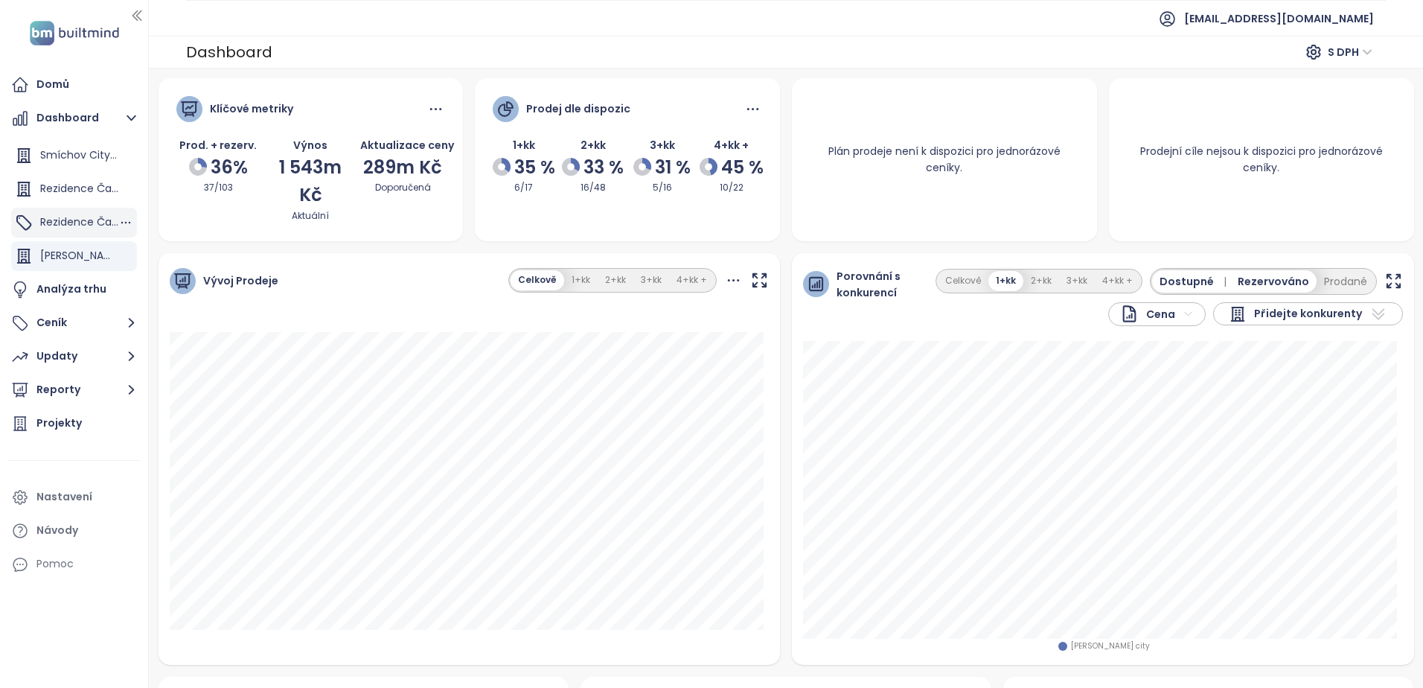
click at [92, 228] on span "Rezidence Čakovice B" at bounding box center [97, 221] width 114 height 15
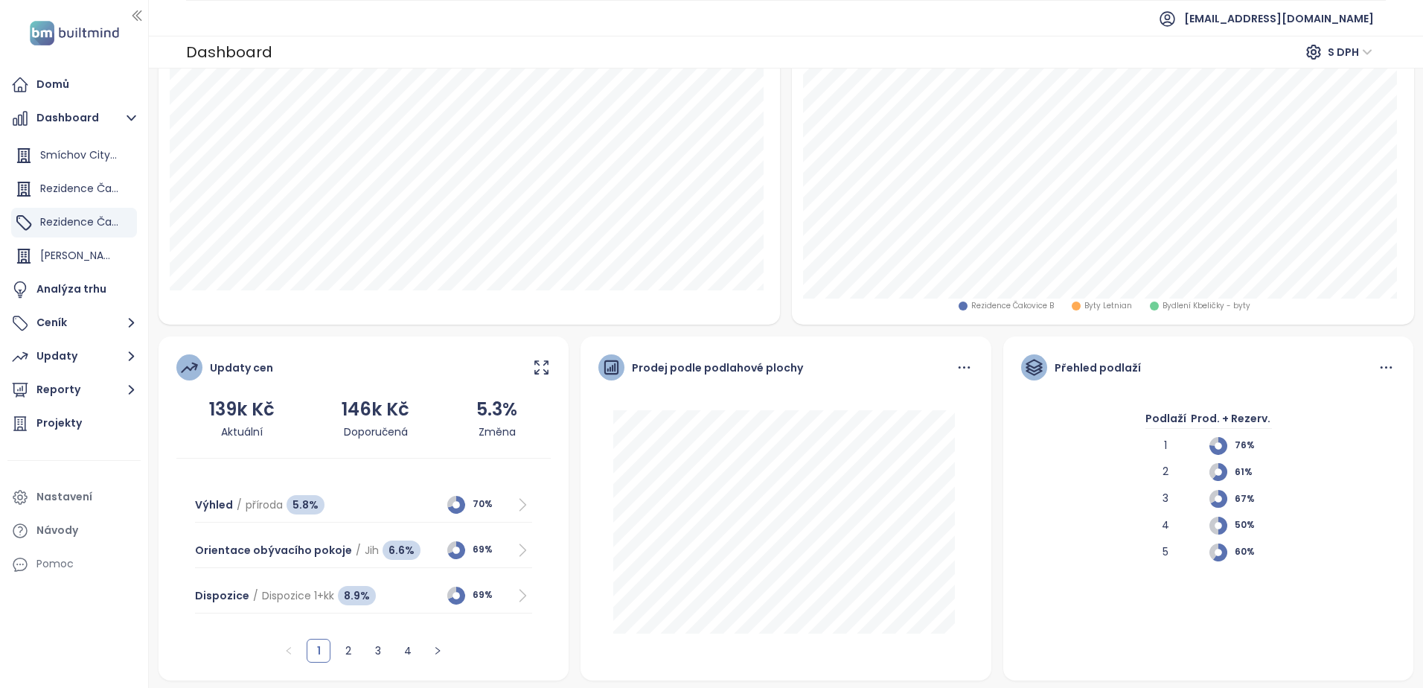
scroll to position [313, 0]
click at [63, 322] on button "Ceník" at bounding box center [73, 323] width 133 height 30
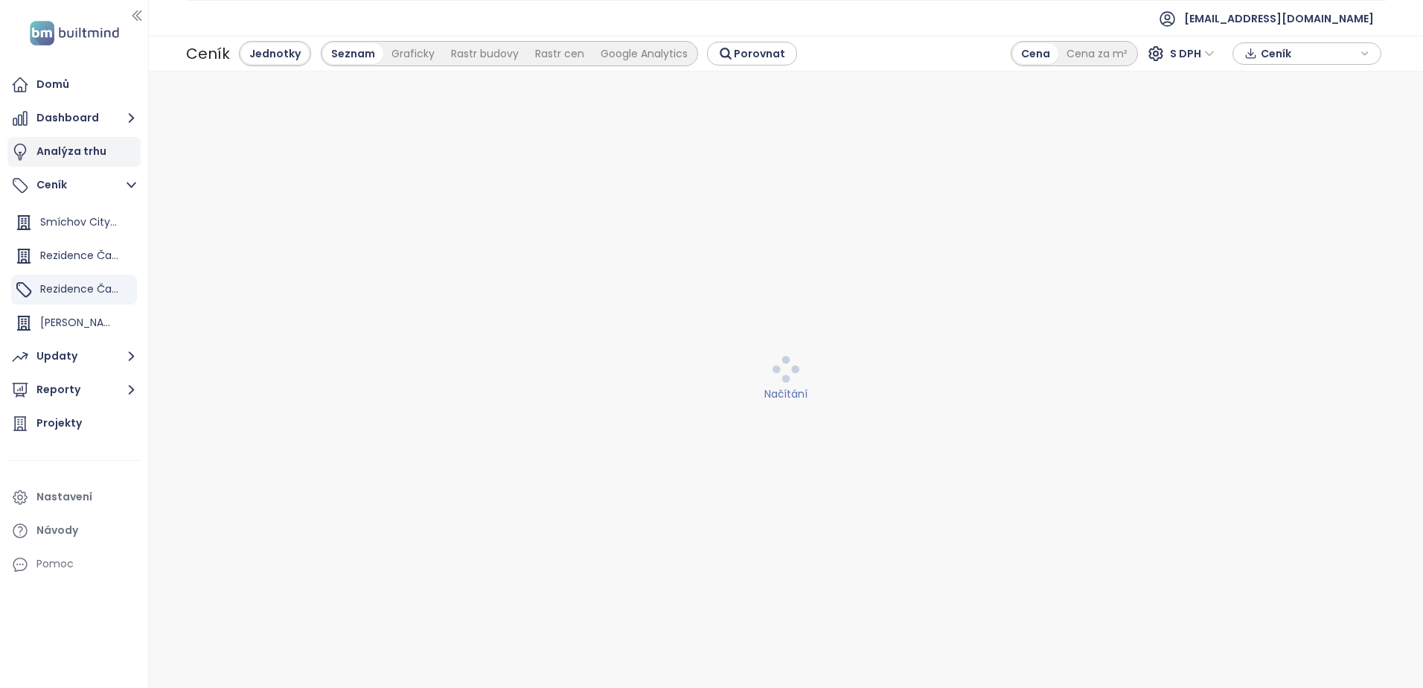
click at [48, 151] on div "Analýza trhu" at bounding box center [71, 151] width 70 height 19
